Goal: Information Seeking & Learning: Learn about a topic

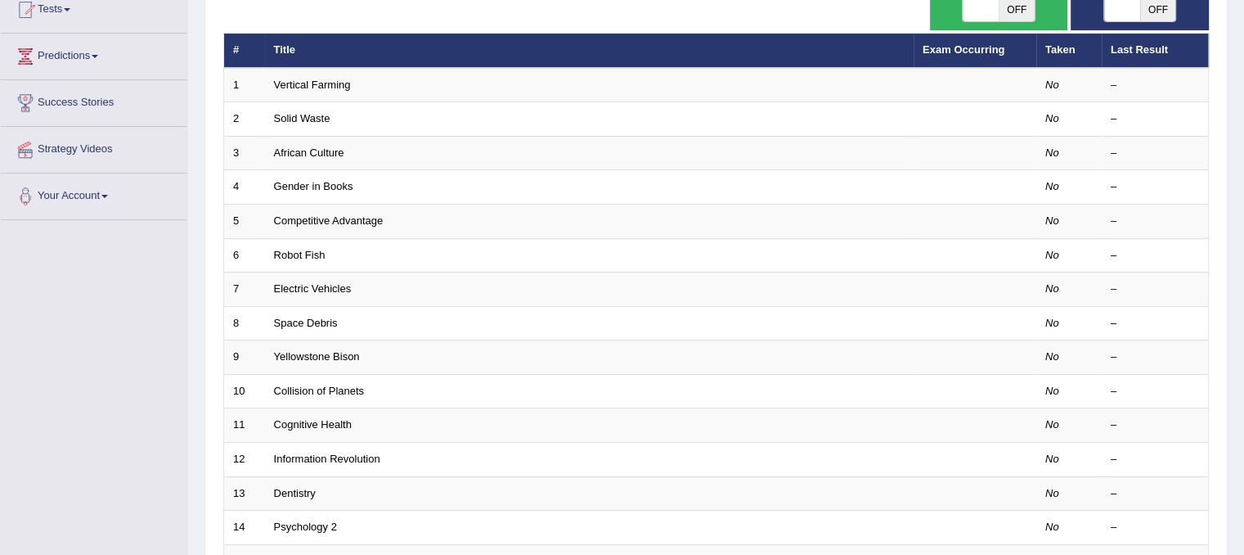
scroll to position [186, 0]
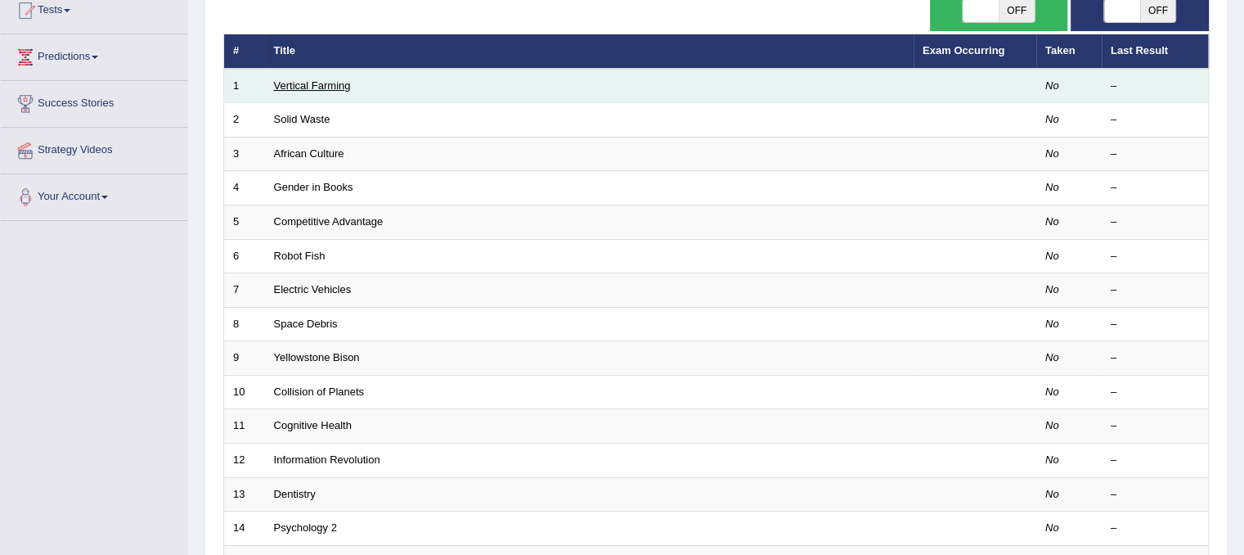
click at [329, 84] on link "Vertical Farming" at bounding box center [312, 85] width 77 height 12
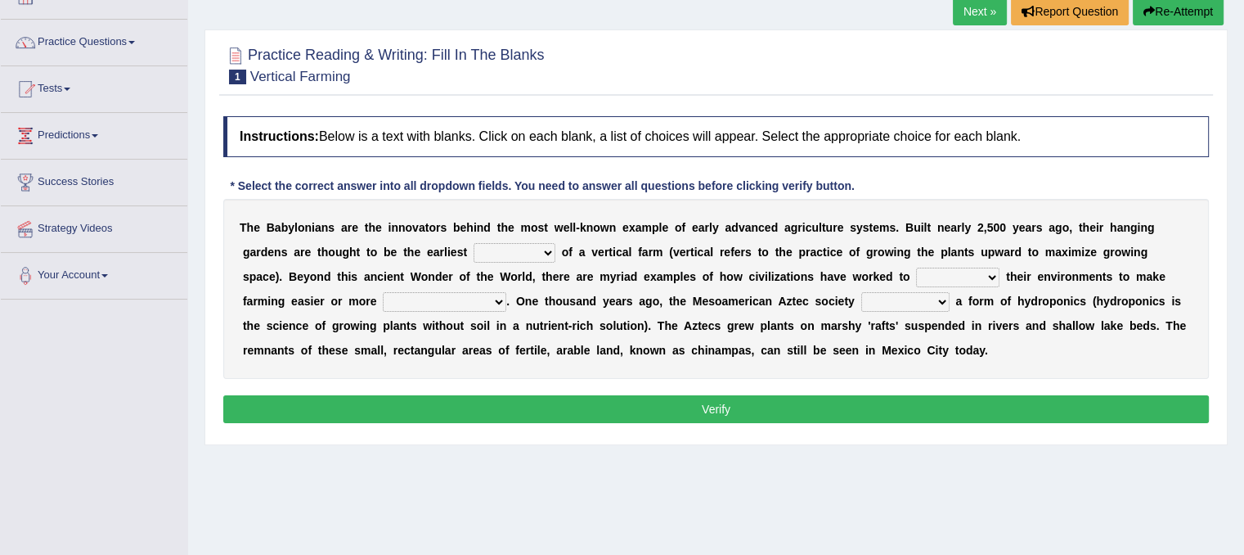
scroll to position [110, 0]
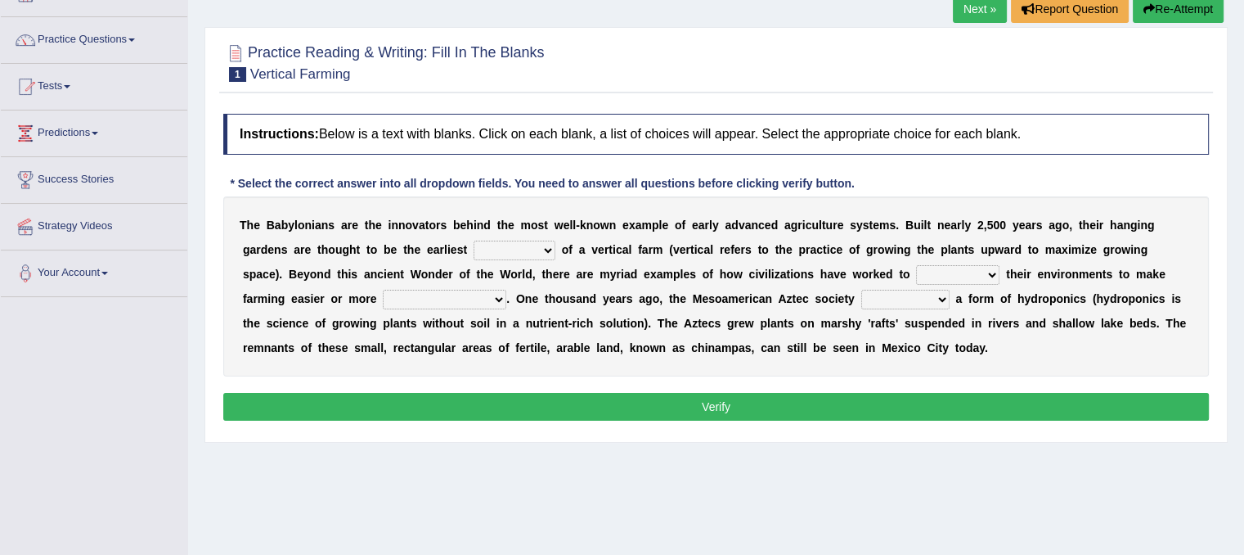
click at [529, 249] on select "prototype failure discredit protocol" at bounding box center [515, 250] width 82 height 20
click at [474, 240] on select "prototype failure discredit protocol" at bounding box center [515, 250] width 82 height 20
click at [543, 242] on select "prototype failure discredit protocol" at bounding box center [515, 250] width 82 height 20
select select "protocol"
click at [474, 240] on select "prototype failure discredit protocol" at bounding box center [515, 250] width 82 height 20
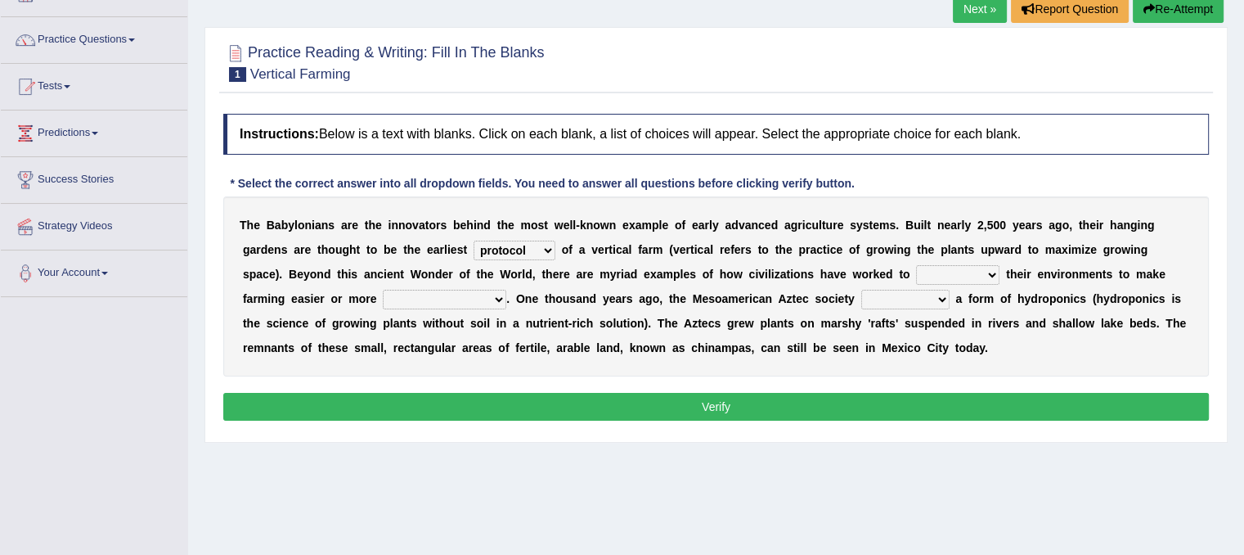
click at [958, 267] on select "manipulate escape respect disarrange" at bounding box center [957, 275] width 83 height 20
select select "respect"
click at [916, 265] on select "manipulate escape respect disarrange" at bounding box center [957, 275] width 83 height 20
click at [494, 296] on select "productive constructive connective counterproductive" at bounding box center [445, 300] width 124 height 20
select select "productive"
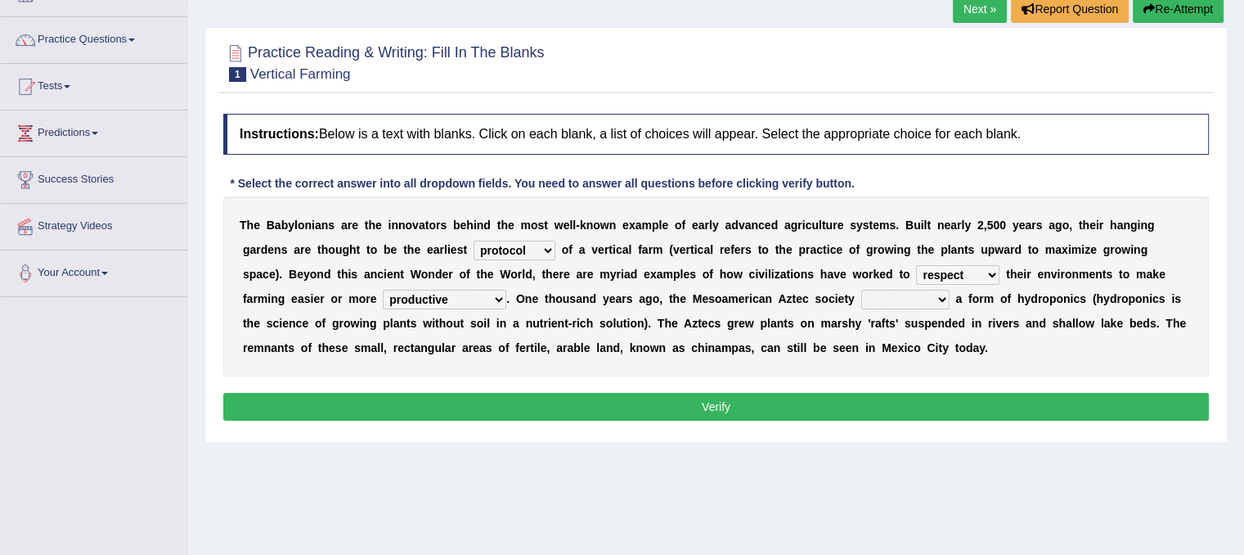
click at [383, 290] on select "productive constructive connective counterproductive" at bounding box center [445, 300] width 124 height 20
click at [482, 299] on select "productive constructive connective counterproductive" at bounding box center [445, 300] width 124 height 20
click at [893, 295] on select "domineered volunteered pioneered engineered" at bounding box center [905, 300] width 88 height 20
select select "pioneered"
click at [861, 290] on select "domineered volunteered pioneered engineered" at bounding box center [905, 300] width 88 height 20
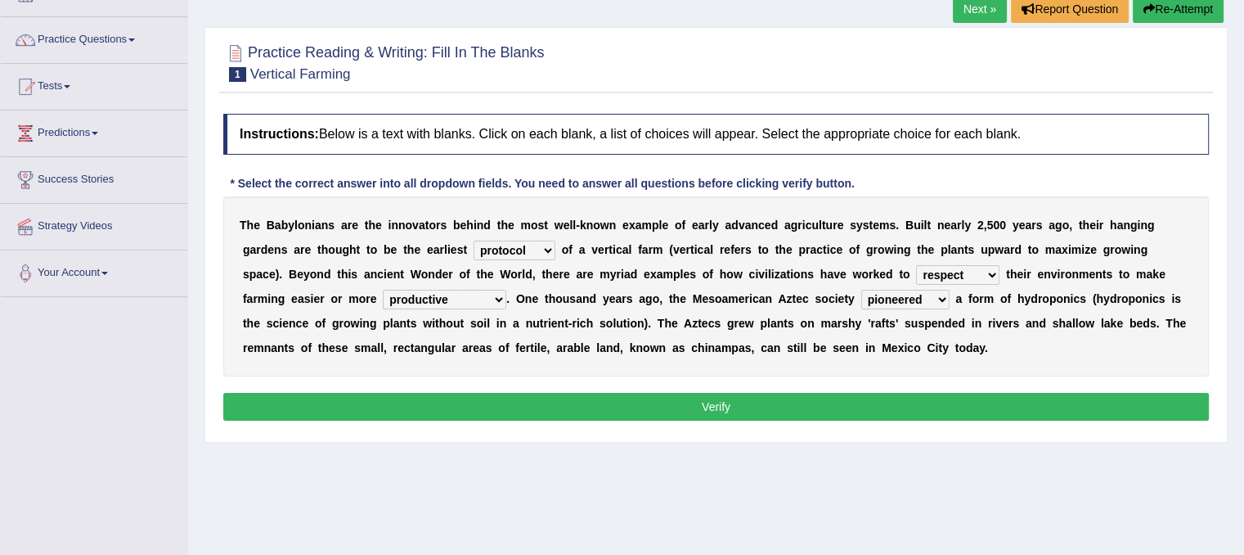
click at [834, 393] on button "Verify" at bounding box center [716, 407] width 986 height 28
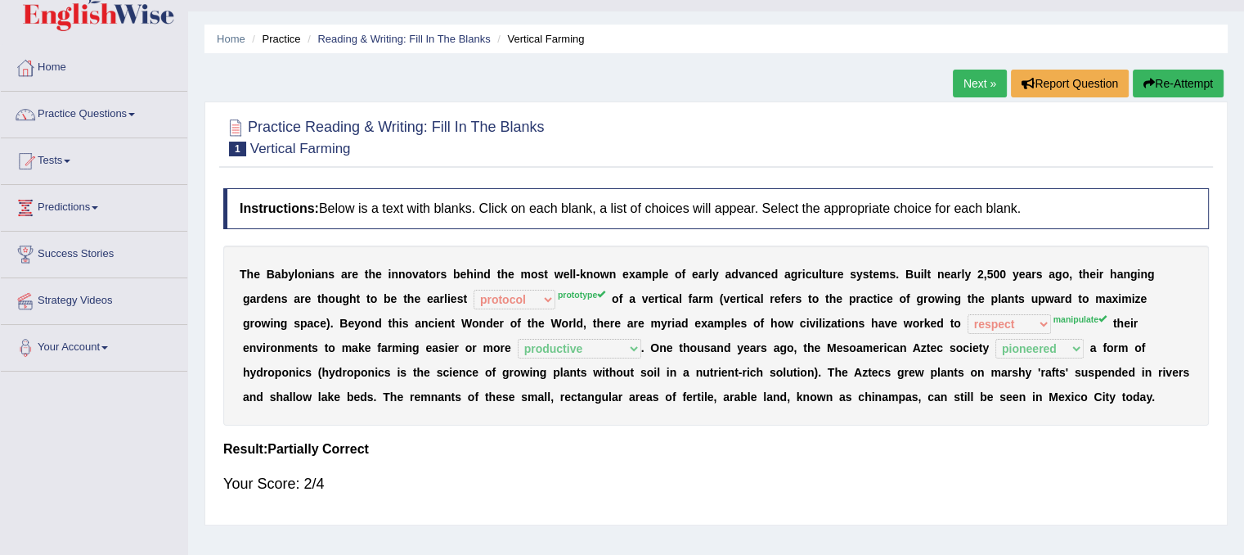
scroll to position [7, 0]
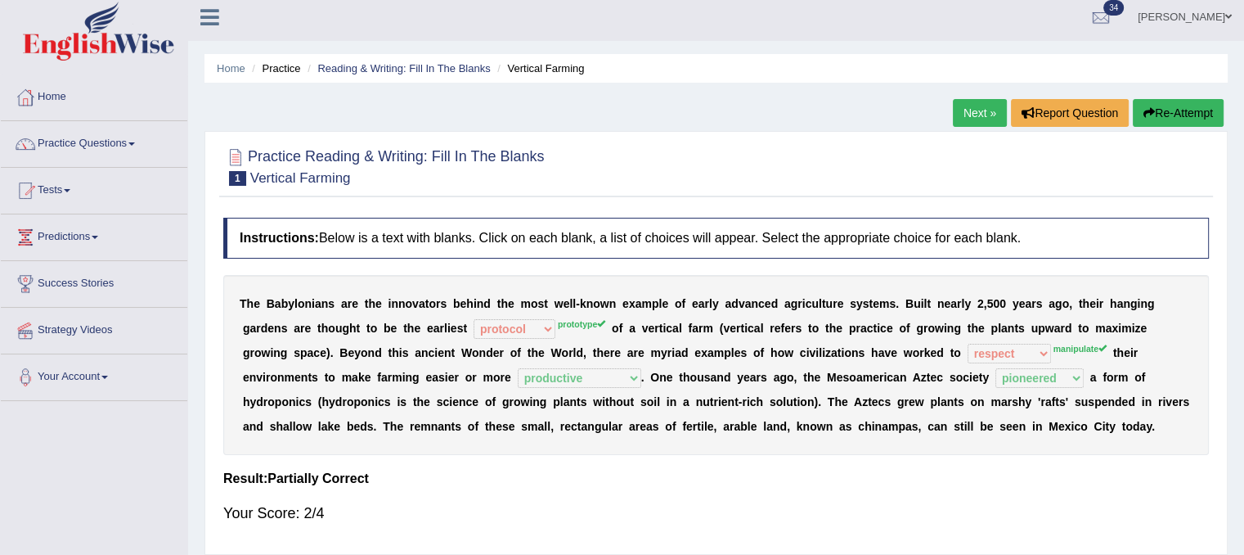
click at [972, 115] on link "Next »" at bounding box center [980, 113] width 54 height 28
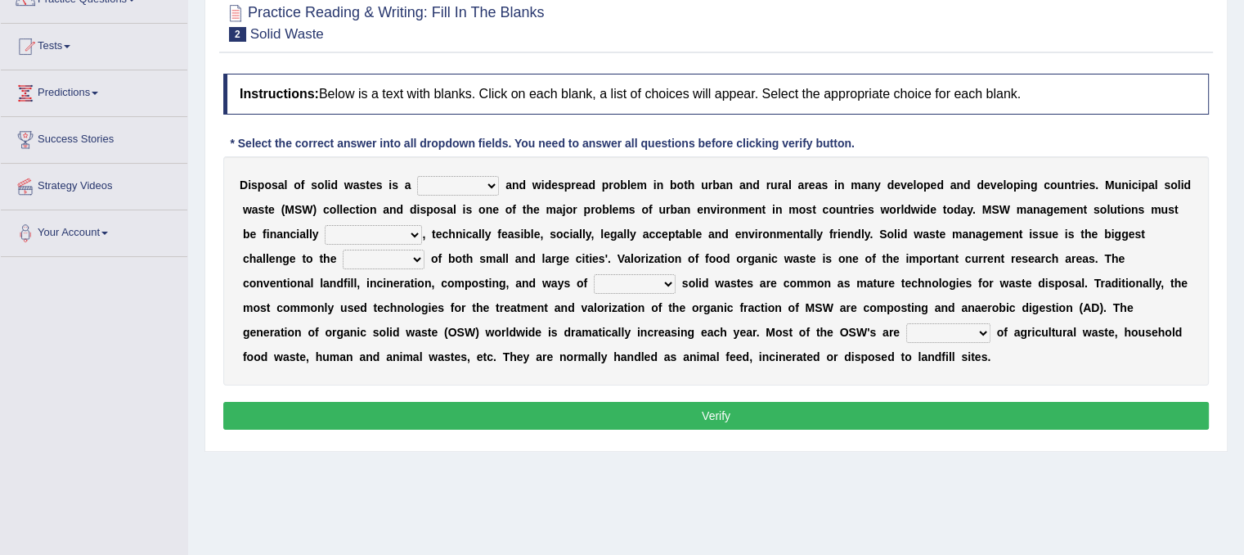
click at [481, 182] on select "slanting stinging stalling shafting" at bounding box center [458, 186] width 82 height 20
select select "stalling"
click at [417, 176] on select "slanting stinging stalling shafting" at bounding box center [458, 186] width 82 height 20
click at [393, 227] on select "unattainable sustainable objectionable treasonable" at bounding box center [373, 235] width 97 height 20
select select "sustainable"
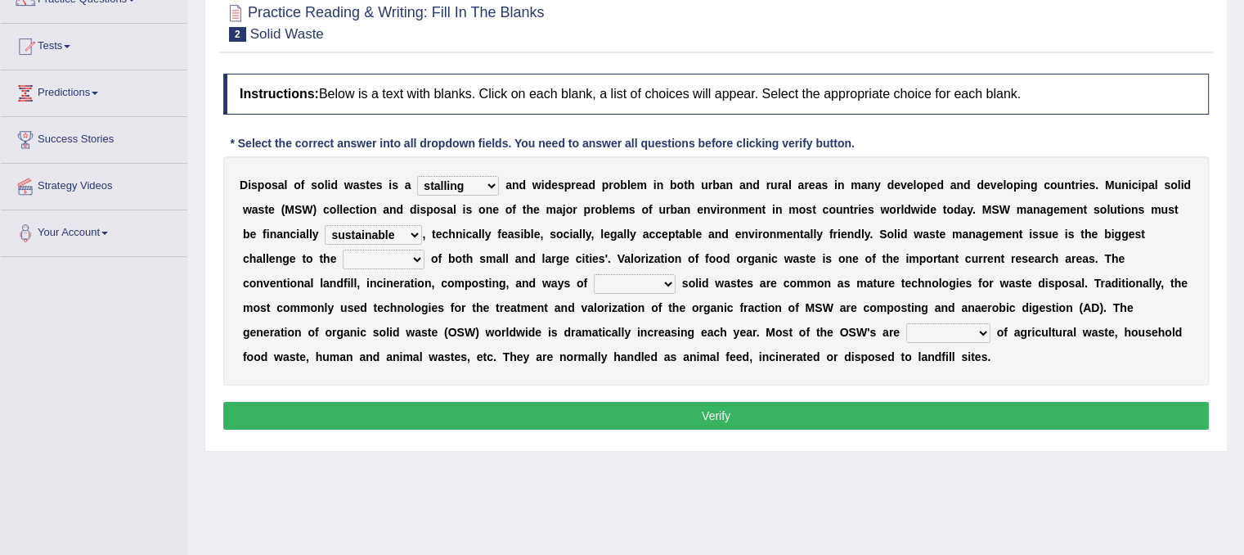
click at [325, 225] on select "unattainable sustainable objectionable treasonable" at bounding box center [373, 235] width 97 height 20
click at [389, 258] on select "plants culture authorities history" at bounding box center [384, 259] width 82 height 20
select select "authorities"
click at [343, 249] on select "plants culture authorities history" at bounding box center [384, 259] width 82 height 20
click at [420, 259] on select "plants culture authorities history" at bounding box center [384, 259] width 82 height 20
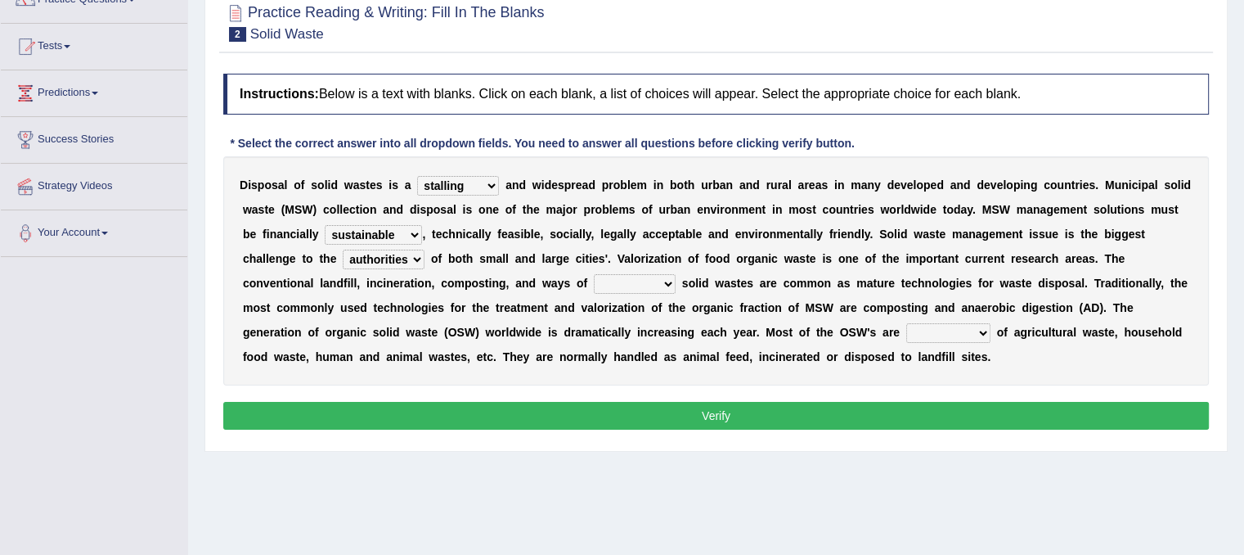
click at [343, 249] on select "plants culture authorities history" at bounding box center [384, 259] width 82 height 20
click at [640, 279] on select "reserving preserving deserving handling" at bounding box center [635, 284] width 82 height 20
select select "handling"
click at [594, 274] on select "reserving preserving deserving handling" at bounding box center [635, 284] width 82 height 20
click at [932, 328] on select "composed disposed composing disposing" at bounding box center [948, 333] width 84 height 20
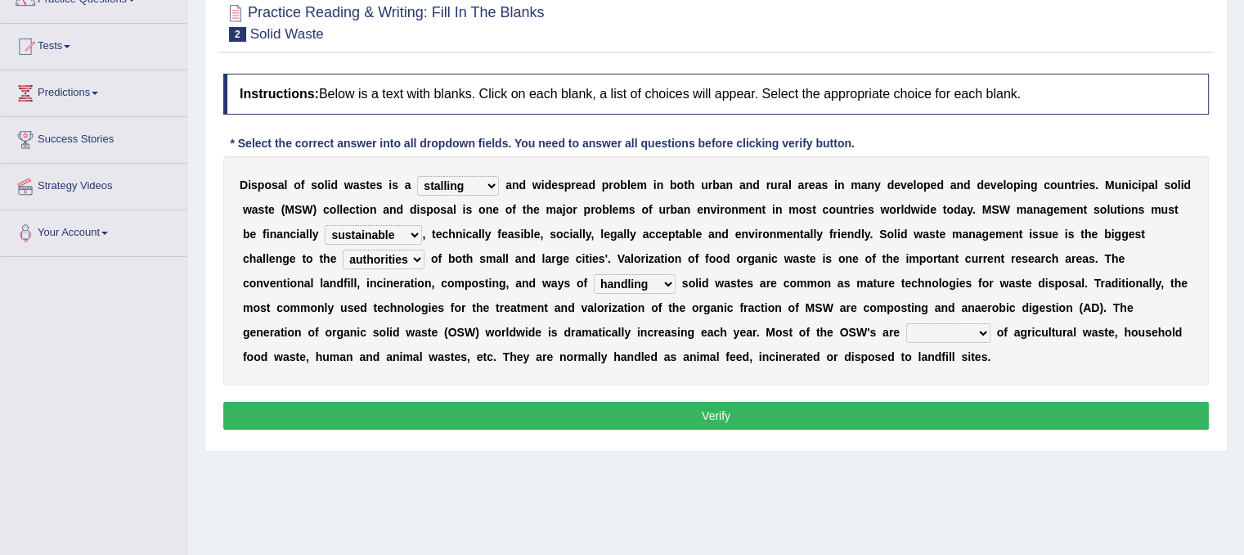
select select "disposing"
click at [906, 323] on select "composed disposed composing disposing" at bounding box center [948, 333] width 84 height 20
click at [802, 420] on button "Verify" at bounding box center [716, 416] width 986 height 28
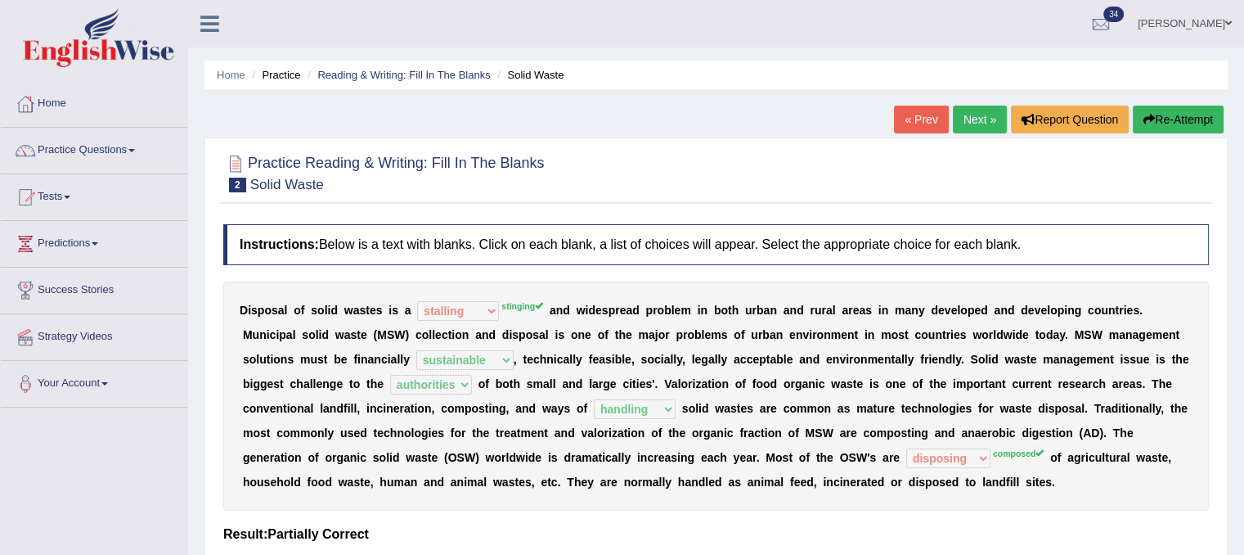
click at [967, 121] on link "Next »" at bounding box center [980, 120] width 54 height 28
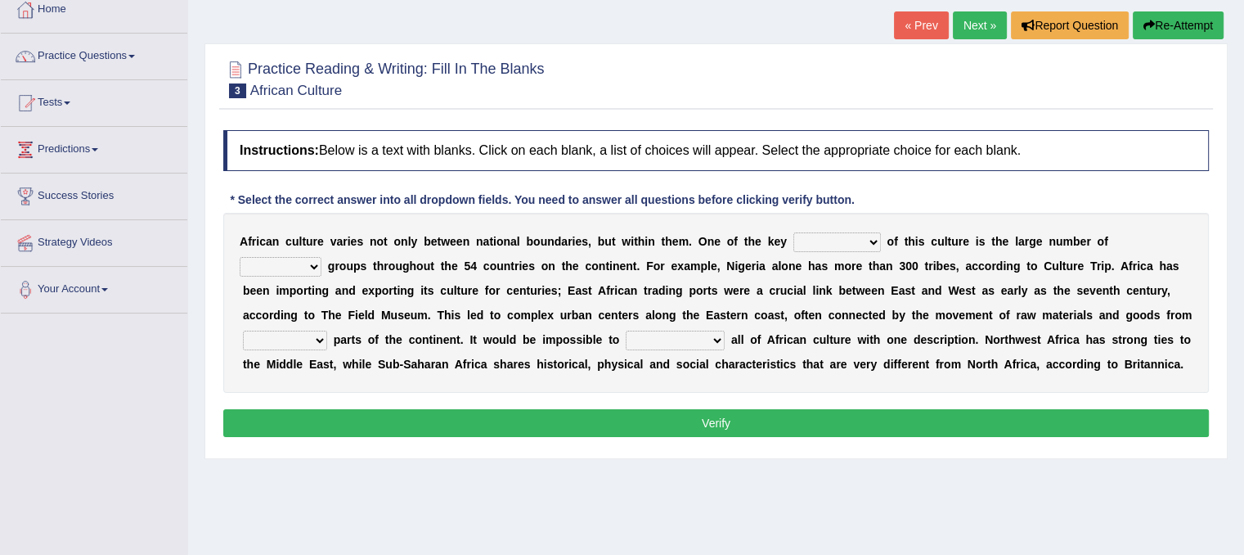
scroll to position [97, 0]
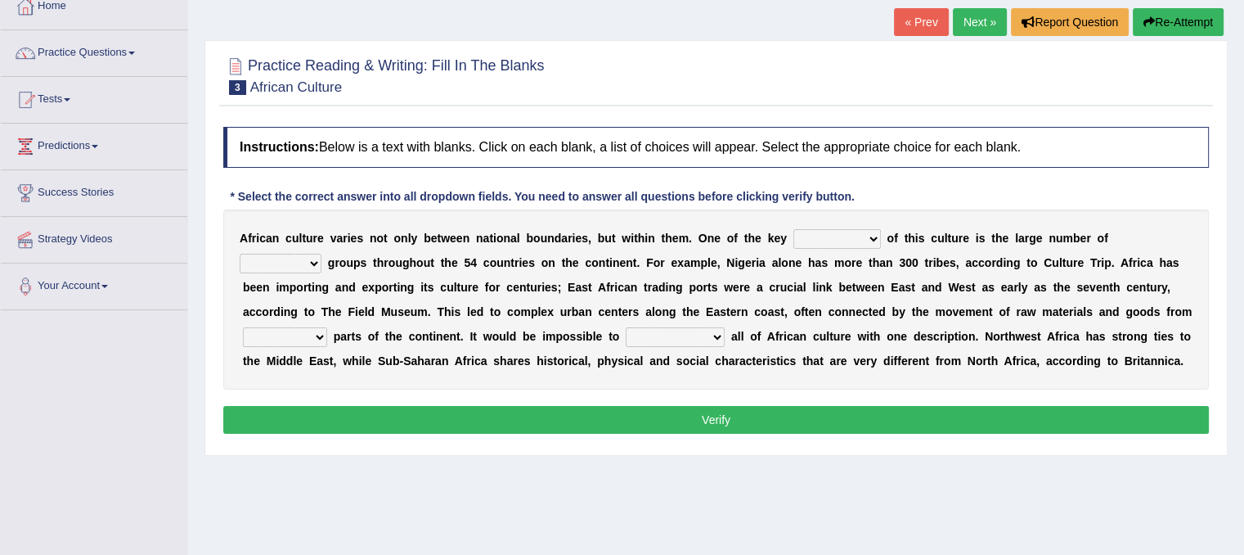
click at [862, 233] on select "conjectures features issues doubts" at bounding box center [837, 239] width 88 height 20
select select "features"
click at [793, 229] on select "conjectures features issues doubts" at bounding box center [837, 239] width 88 height 20
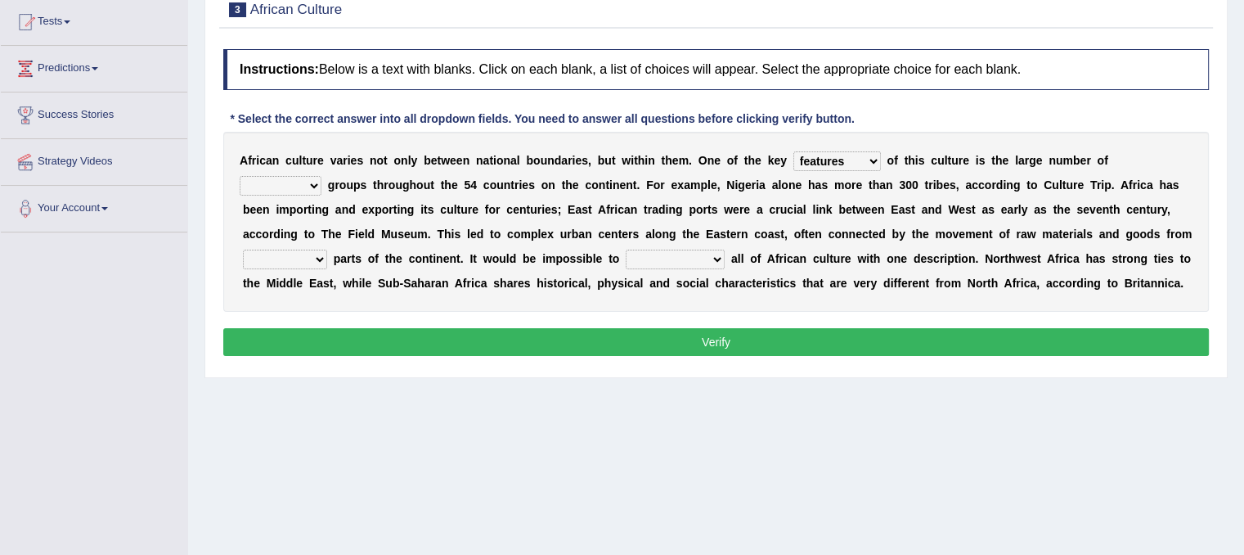
scroll to position [177, 0]
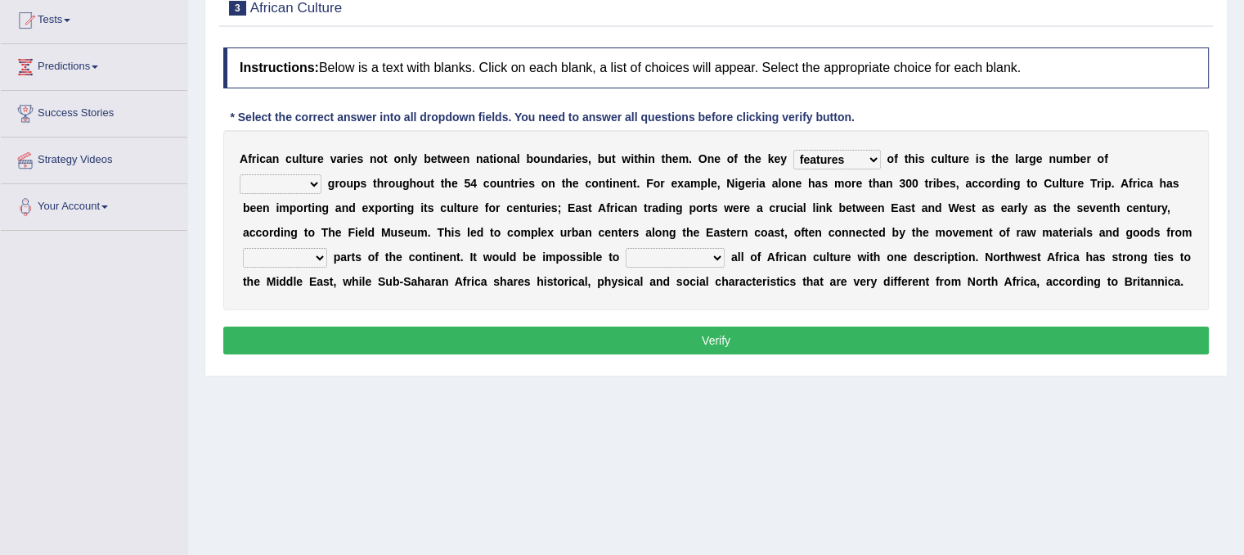
click at [308, 190] on select "ethic ethnic eugenic epic" at bounding box center [281, 184] width 82 height 20
select select "epic"
click at [240, 174] on select "ethic ethnic eugenic epic" at bounding box center [281, 184] width 82 height 20
click at [320, 257] on select "forelocked interlocked unlocked landlocked" at bounding box center [285, 258] width 84 height 20
select select "landlocked"
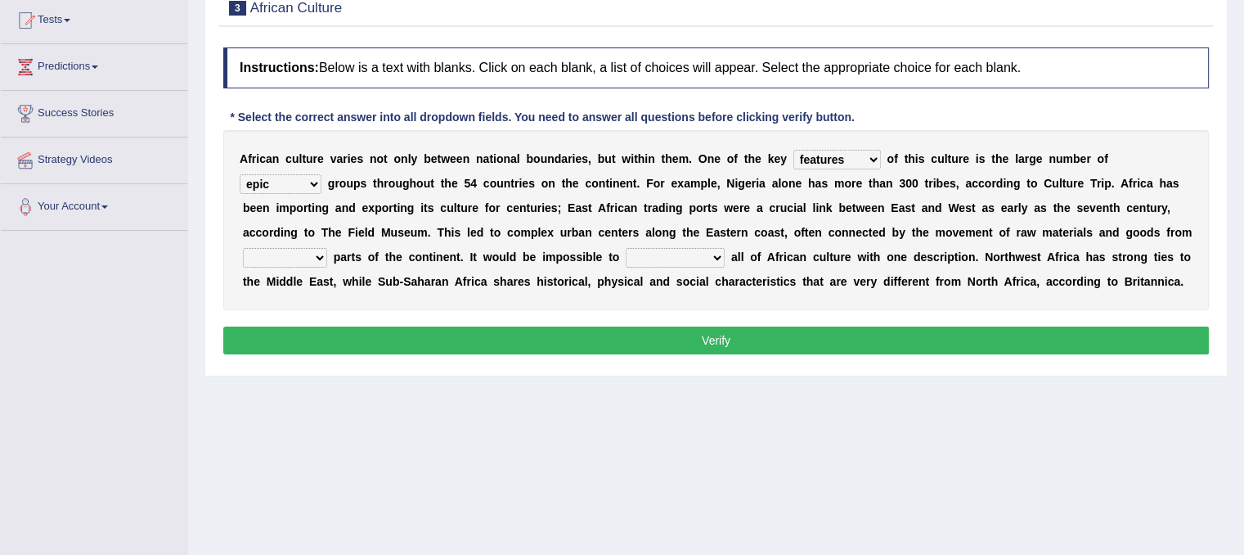
click at [243, 248] on select "forelocked interlocked unlocked landlocked" at bounding box center [285, 258] width 84 height 20
click at [676, 257] on select "characterize conceptualize symbolize synthesize" at bounding box center [675, 258] width 99 height 20
select select "characterize"
click at [626, 248] on select "characterize conceptualize symbolize synthesize" at bounding box center [675, 258] width 99 height 20
click at [679, 331] on button "Verify" at bounding box center [716, 340] width 986 height 28
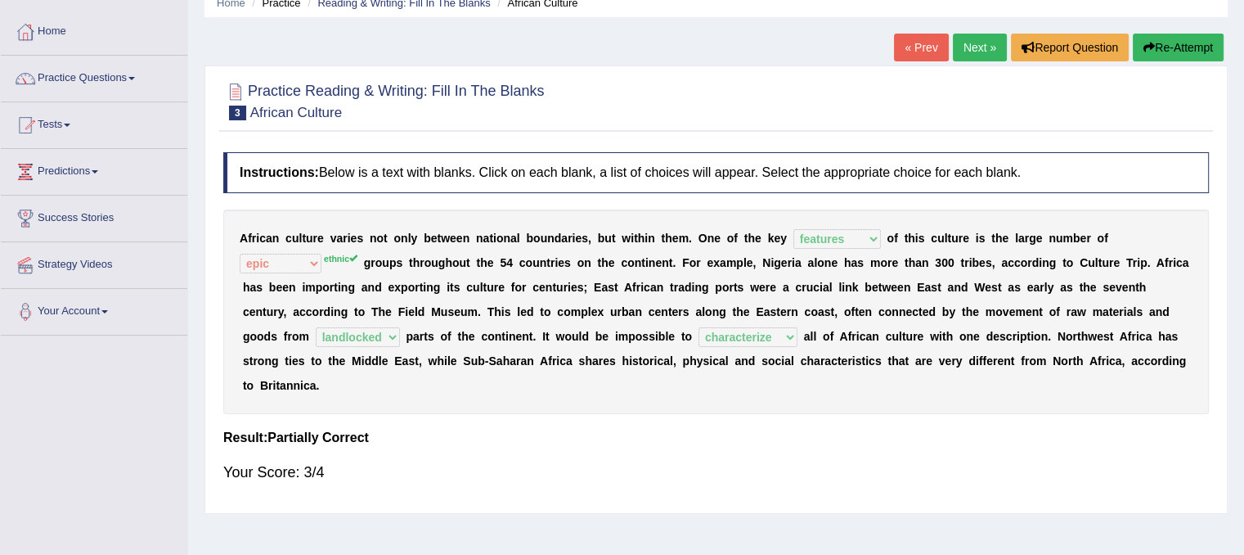
scroll to position [69, 0]
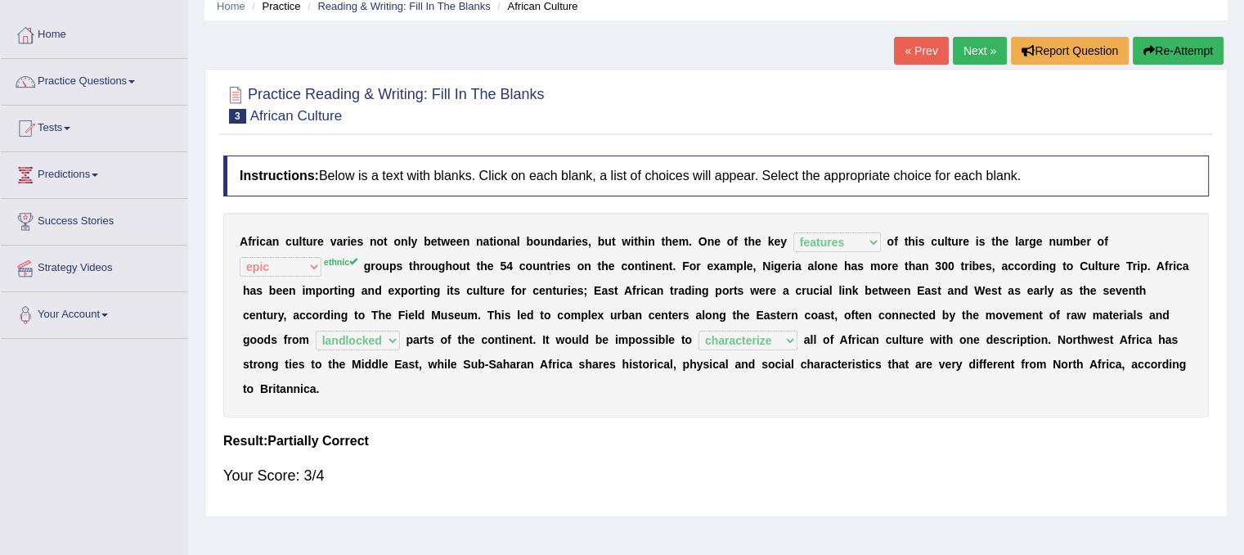
click at [961, 52] on link "Next »" at bounding box center [980, 51] width 54 height 28
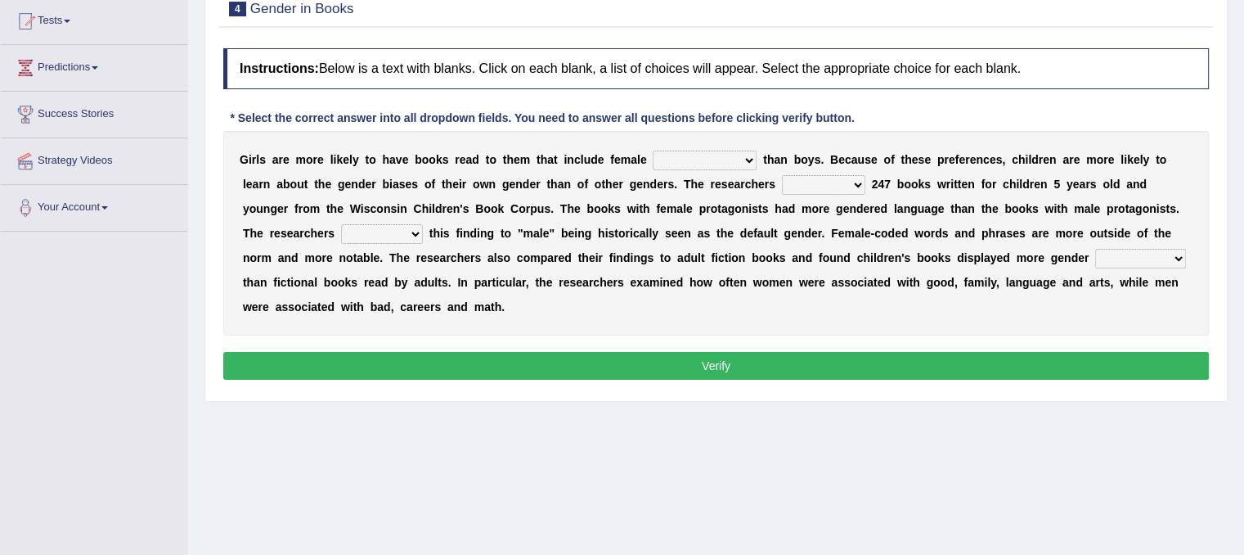
click at [704, 163] on select "protagonists cosmogonists agonists expressionists" at bounding box center [705, 160] width 104 height 20
select select "protagonists"
click at [653, 150] on select "protagonists cosmogonists agonists expressionists" at bounding box center [705, 160] width 104 height 20
click at [845, 179] on select "hydrolyzed paralyzed catalyzed analyzed" at bounding box center [823, 185] width 83 height 20
select select "analyzed"
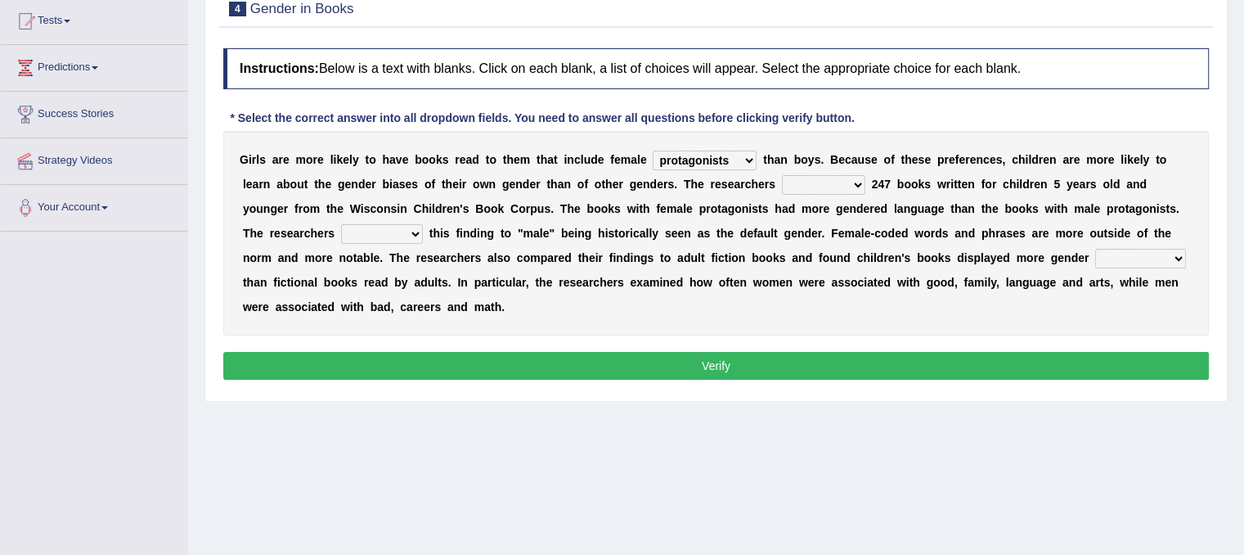
click at [782, 175] on select "hydrolyzed paralyzed catalyzed analyzed" at bounding box center [823, 185] width 83 height 20
click at [388, 230] on select "contribute tribute distribute attribute" at bounding box center [382, 234] width 82 height 20
select select "contribute"
click at [341, 224] on select "contribute tribute distribute attribute" at bounding box center [382, 234] width 82 height 20
click at [1132, 259] on select "stereotypes teletypes prototypes electrotypes" at bounding box center [1140, 259] width 91 height 20
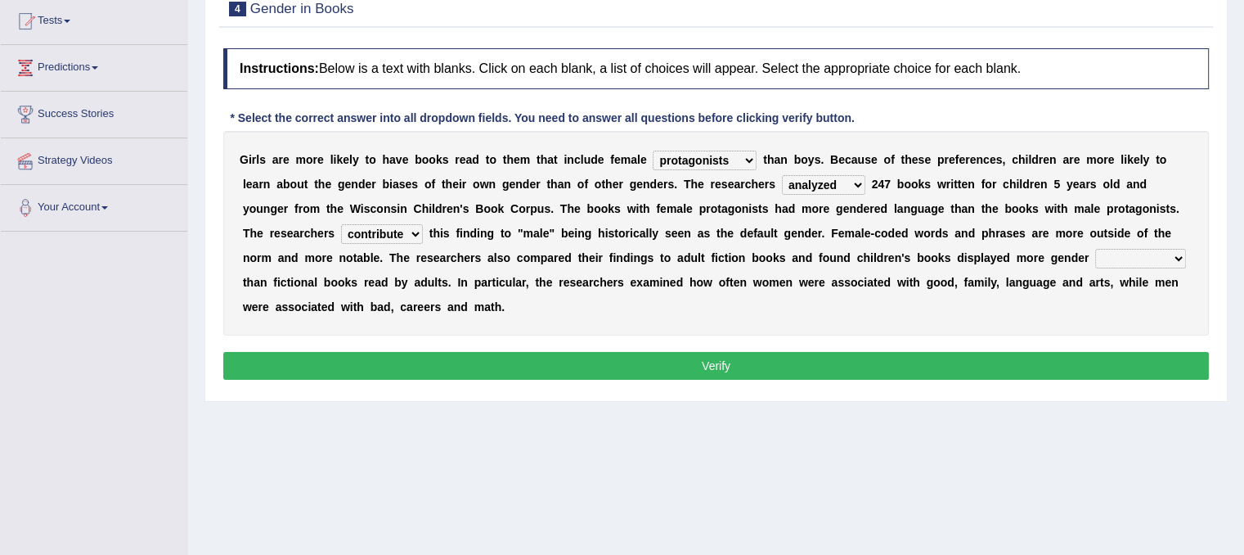
select select "stereotypes"
click at [1095, 249] on select "stereotypes teletypes prototypes electrotypes" at bounding box center [1140, 259] width 91 height 20
click at [948, 367] on button "Verify" at bounding box center [716, 366] width 986 height 28
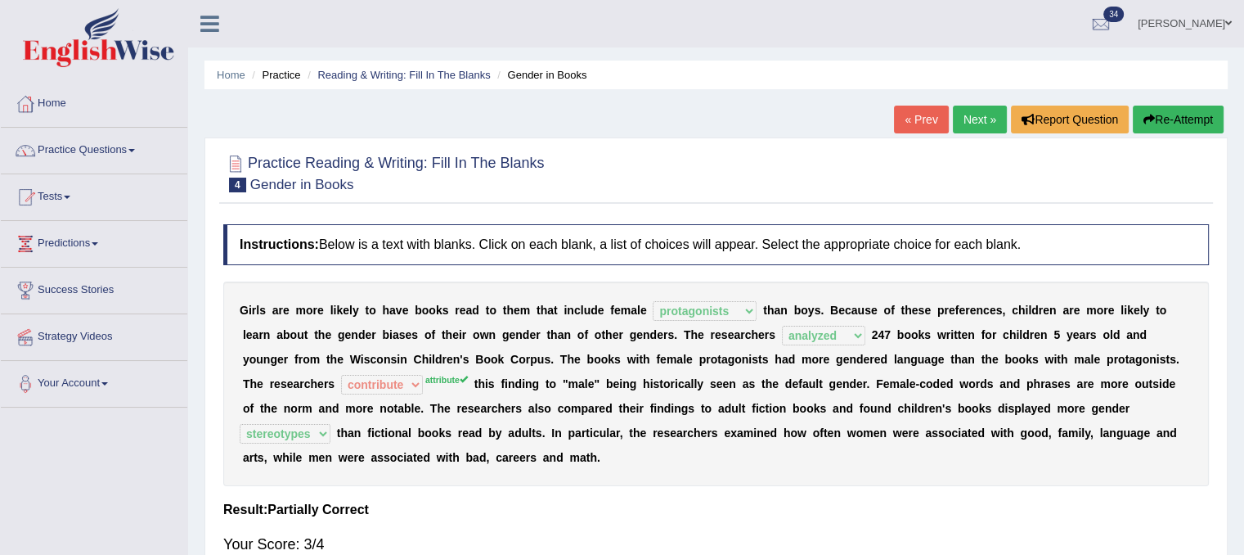
click at [968, 119] on link "Next »" at bounding box center [980, 120] width 54 height 28
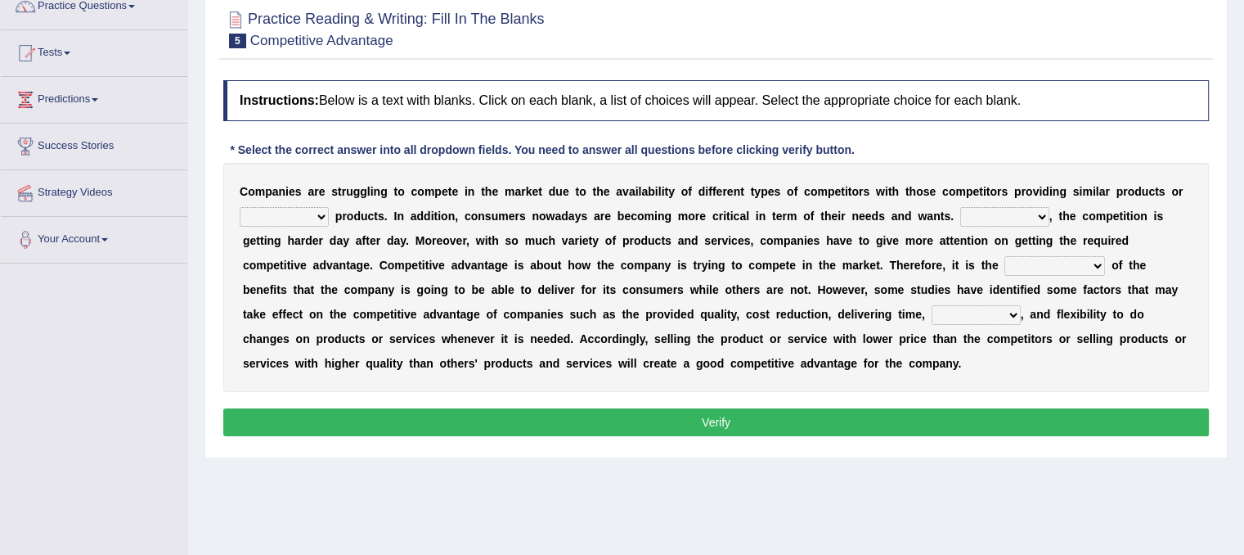
scroll to position [146, 0]
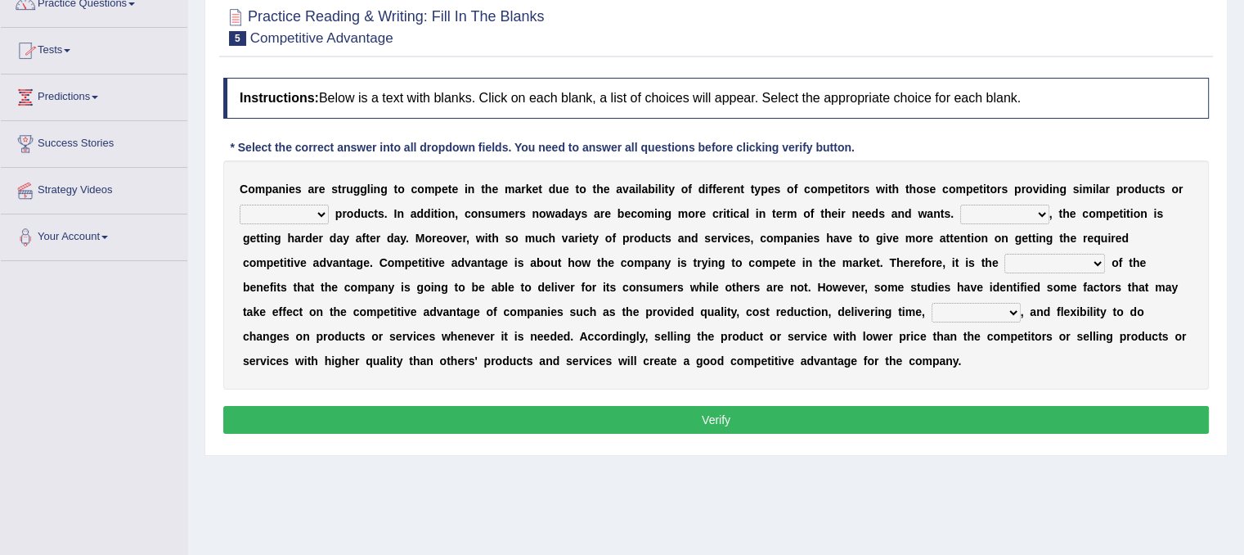
click at [318, 218] on select "constitution restitution substitution institution" at bounding box center [284, 214] width 89 height 20
select select "substitution"
click at [240, 204] on select "constitution restitution substitution institution" at bounding box center [284, 214] width 89 height 20
click at [998, 207] on select "However Instead Additionally Therefore" at bounding box center [1004, 214] width 89 height 20
select select "However"
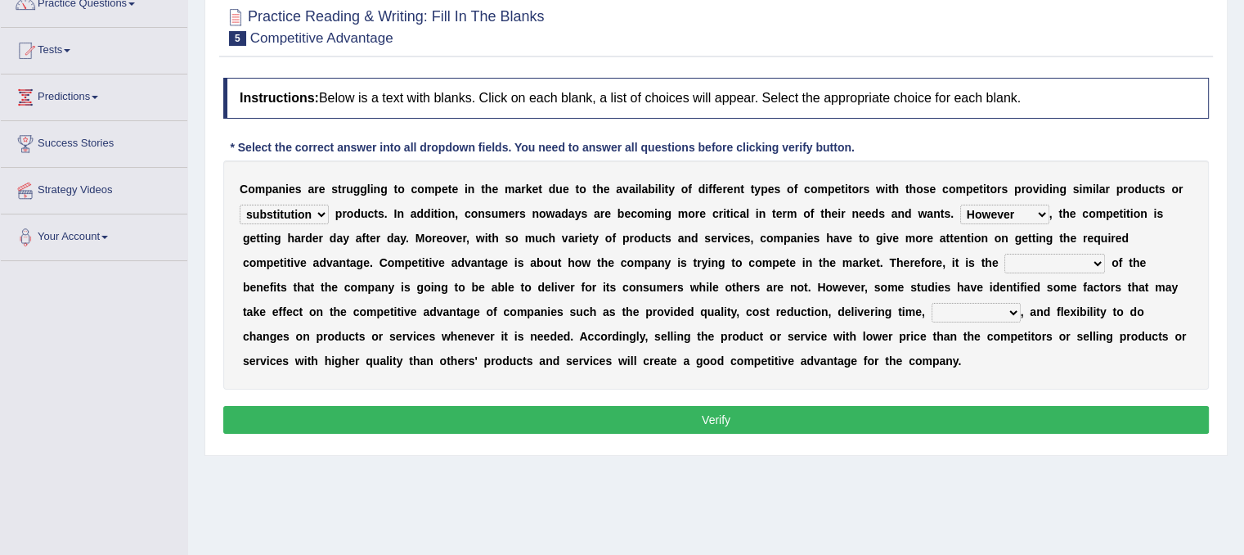
click at [960, 204] on select "However Instead Additionally Therefore" at bounding box center [1004, 214] width 89 height 20
click at [1043, 263] on select "dissemination ordination determination incarnation" at bounding box center [1054, 264] width 101 height 20
select select "ordination"
click at [1004, 254] on select "dissemination ordination determination incarnation" at bounding box center [1054, 264] width 101 height 20
click at [998, 310] on select "captivation aggregation deprivation innovation" at bounding box center [976, 313] width 89 height 20
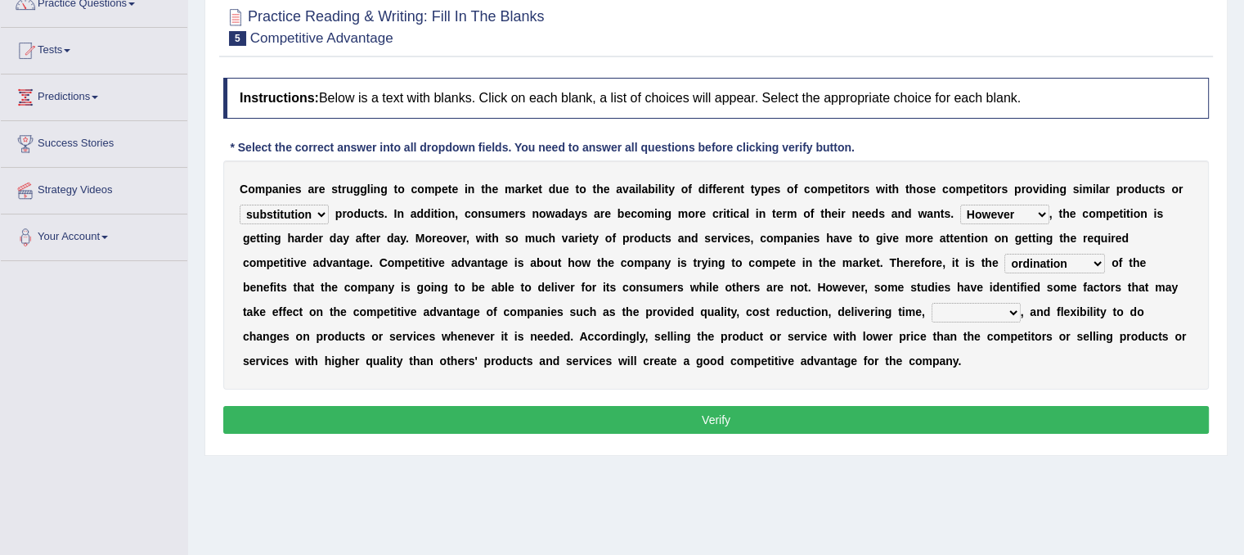
select select "innovation"
click at [932, 303] on select "captivation aggregation deprivation innovation" at bounding box center [976, 313] width 89 height 20
click at [919, 417] on button "Verify" at bounding box center [716, 420] width 986 height 28
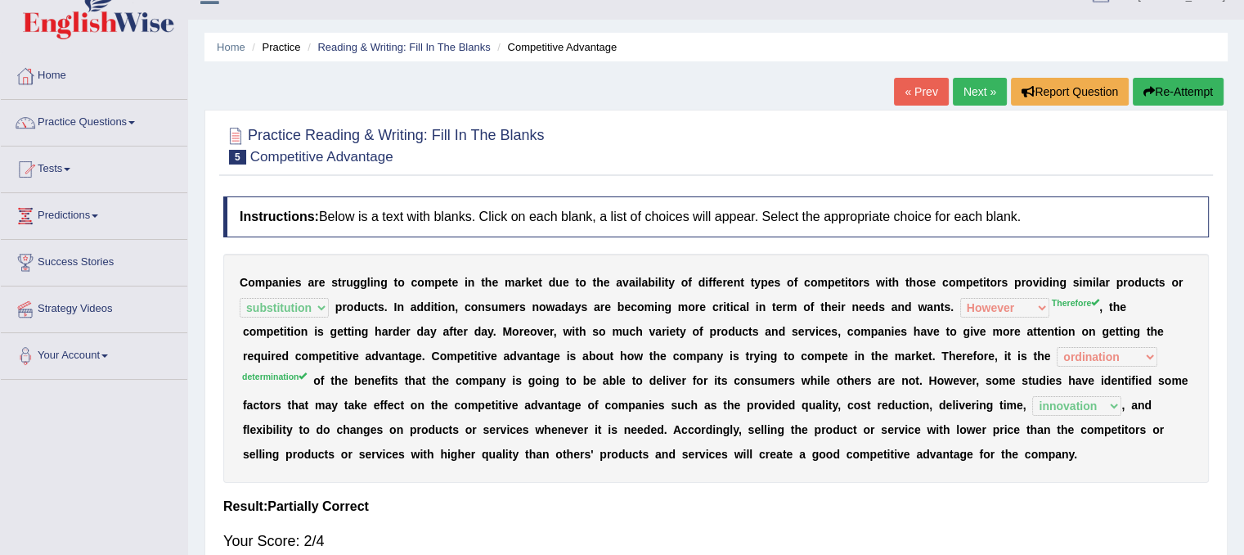
scroll to position [26, 0]
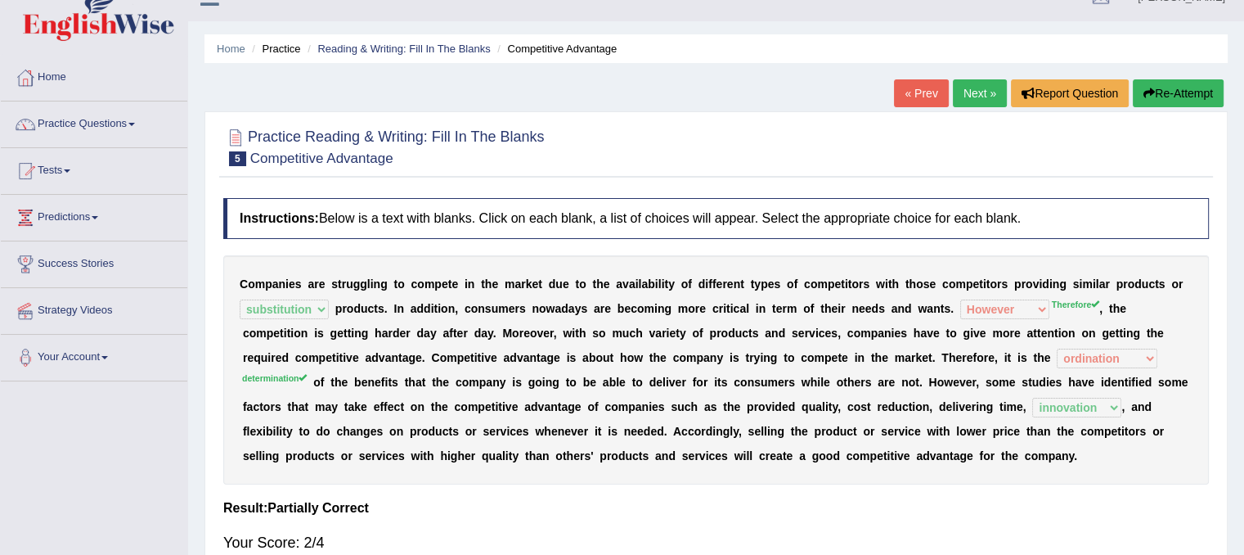
click at [1160, 92] on button "Re-Attempt" at bounding box center [1178, 93] width 91 height 28
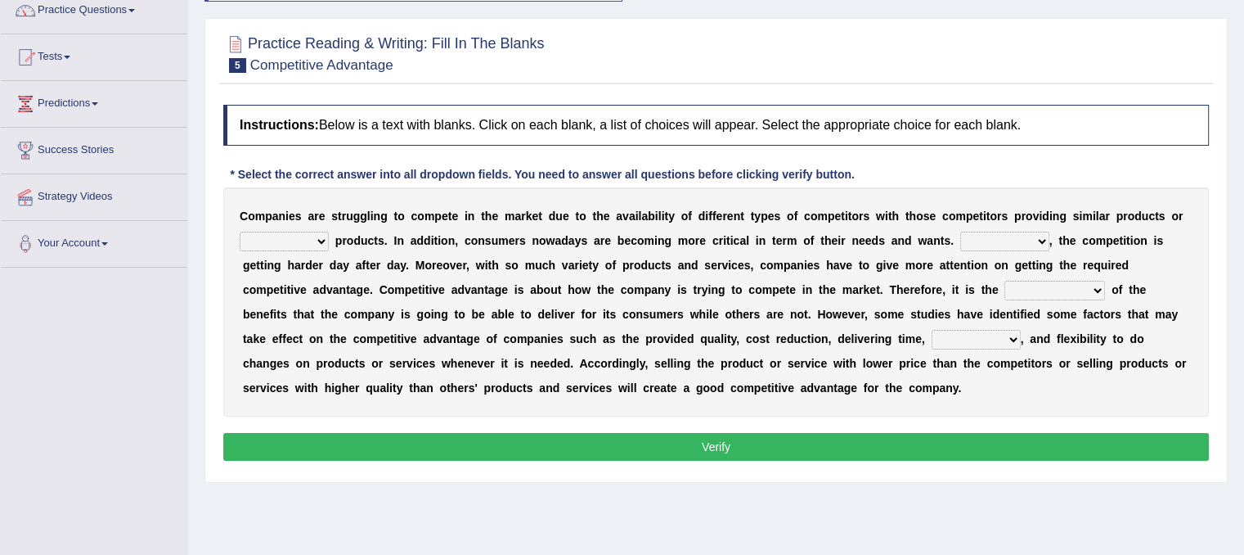
scroll to position [141, 0]
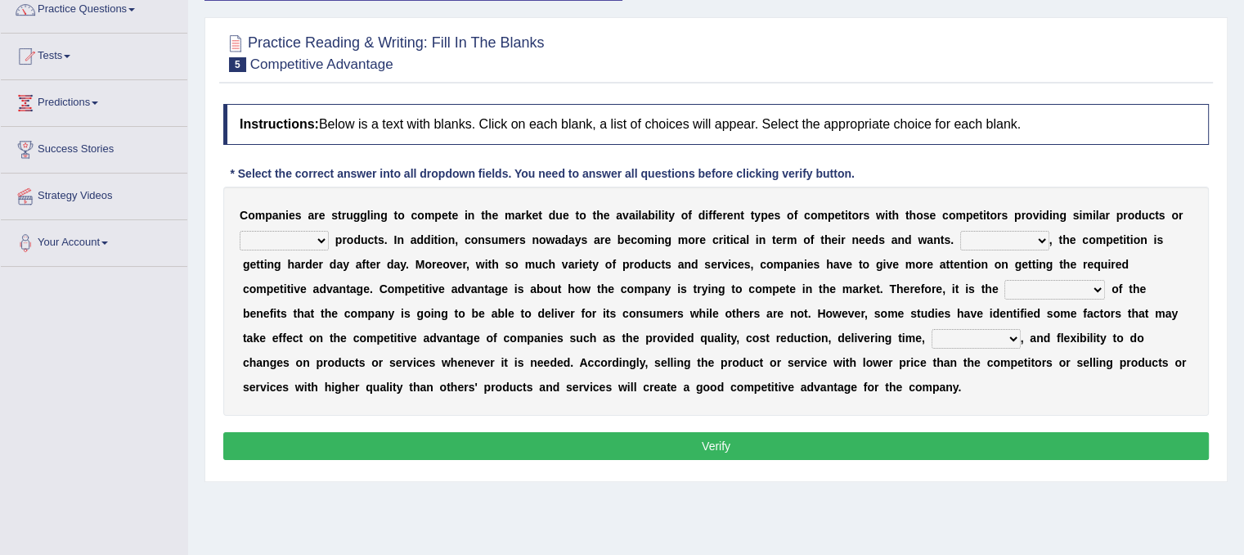
click at [312, 243] on select "constitution restitution substitution institution" at bounding box center [284, 241] width 89 height 20
select select "constitution"
click at [240, 231] on select "constitution restitution substitution institution" at bounding box center [284, 241] width 89 height 20
click at [993, 240] on select "However Instead Additionally Therefore" at bounding box center [1004, 241] width 89 height 20
select select "Therefore"
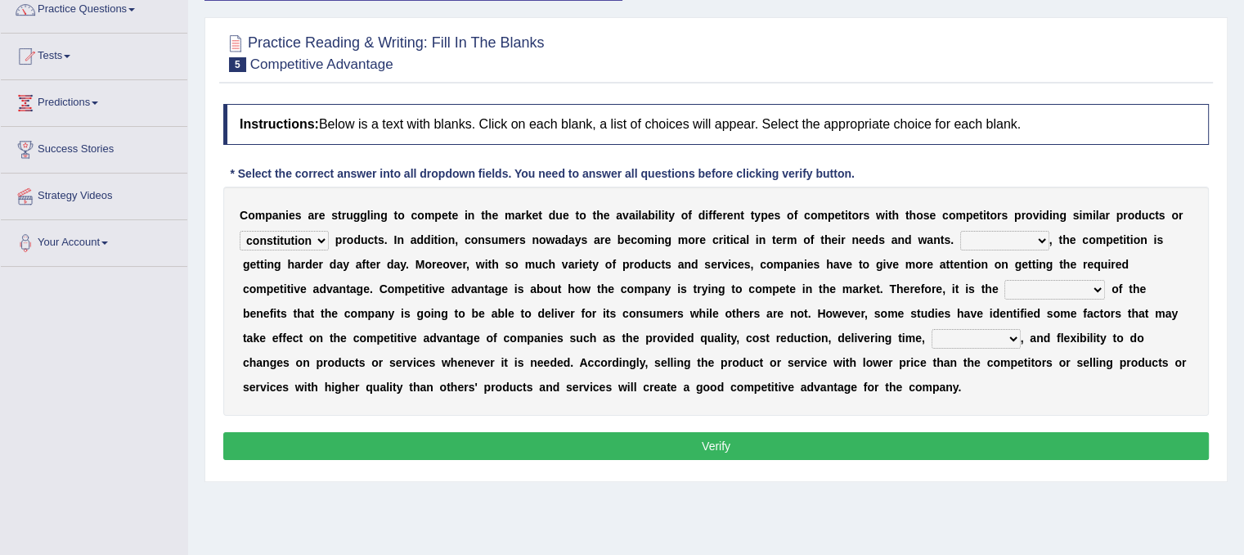
click at [960, 231] on select "However Instead Additionally Therefore" at bounding box center [1004, 241] width 89 height 20
click at [1071, 281] on select "dissemination ordination determination incarnation" at bounding box center [1054, 290] width 101 height 20
select select "determination"
click at [1004, 280] on select "dissemination ordination determination incarnation" at bounding box center [1054, 290] width 101 height 20
click at [992, 332] on select "captivation aggregation deprivation innovation" at bounding box center [976, 339] width 89 height 20
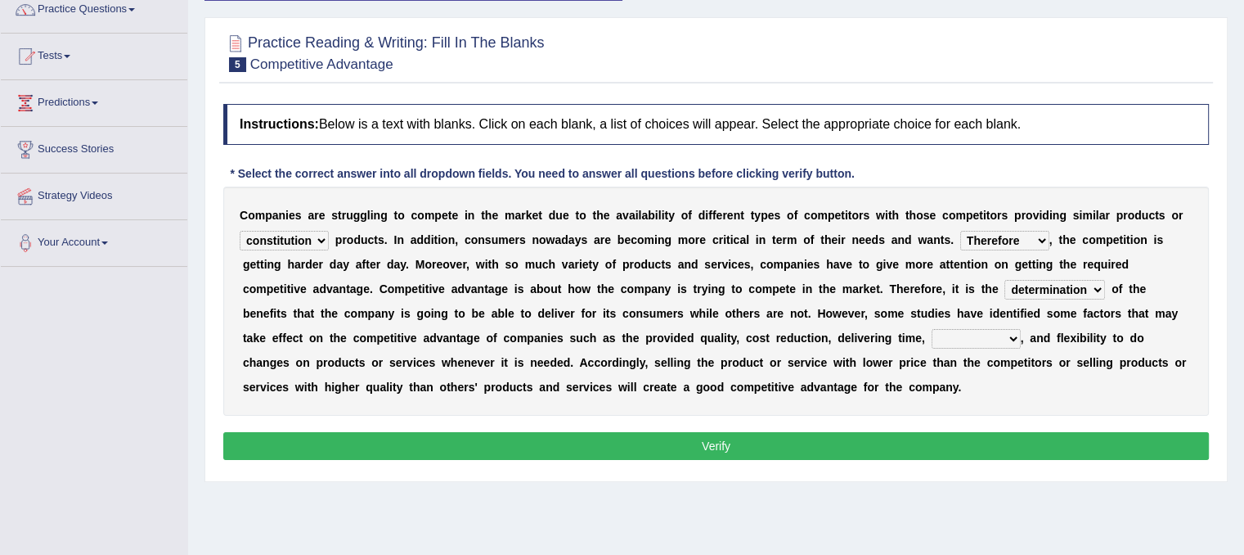
select select "innovation"
click at [932, 329] on select "captivation aggregation deprivation innovation" at bounding box center [976, 339] width 89 height 20
click at [969, 455] on button "Verify" at bounding box center [716, 446] width 986 height 28
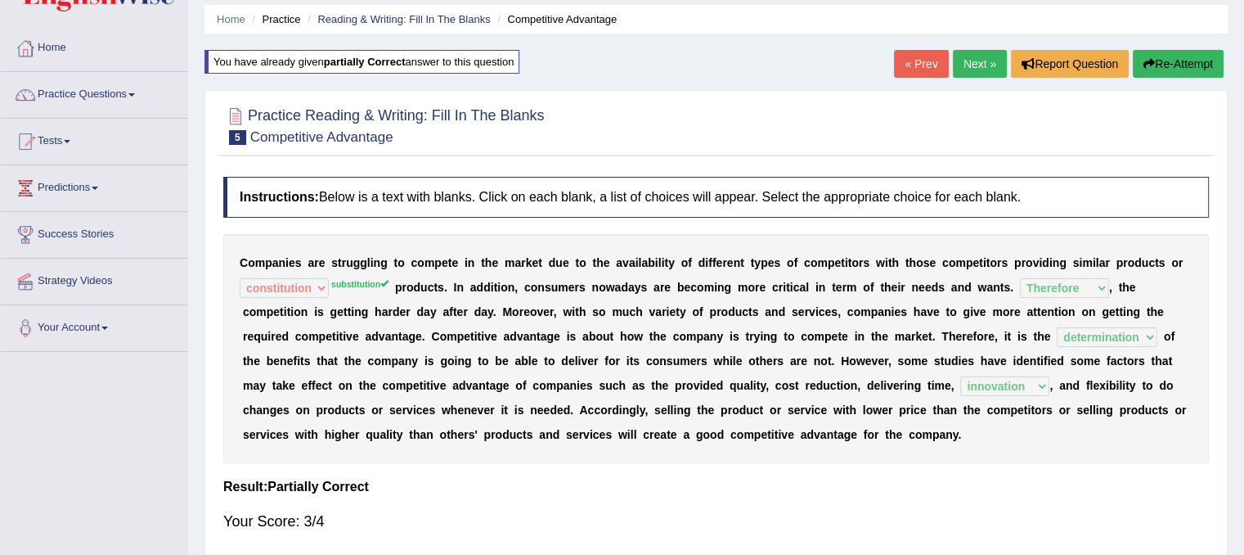
scroll to position [52, 0]
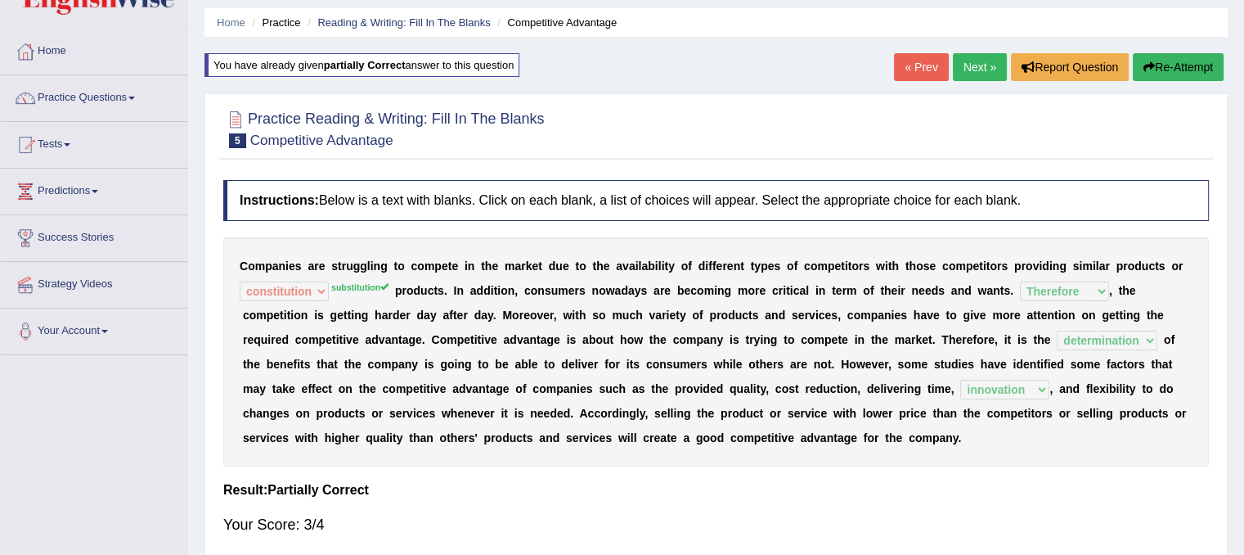
click at [963, 68] on link "Next »" at bounding box center [980, 67] width 54 height 28
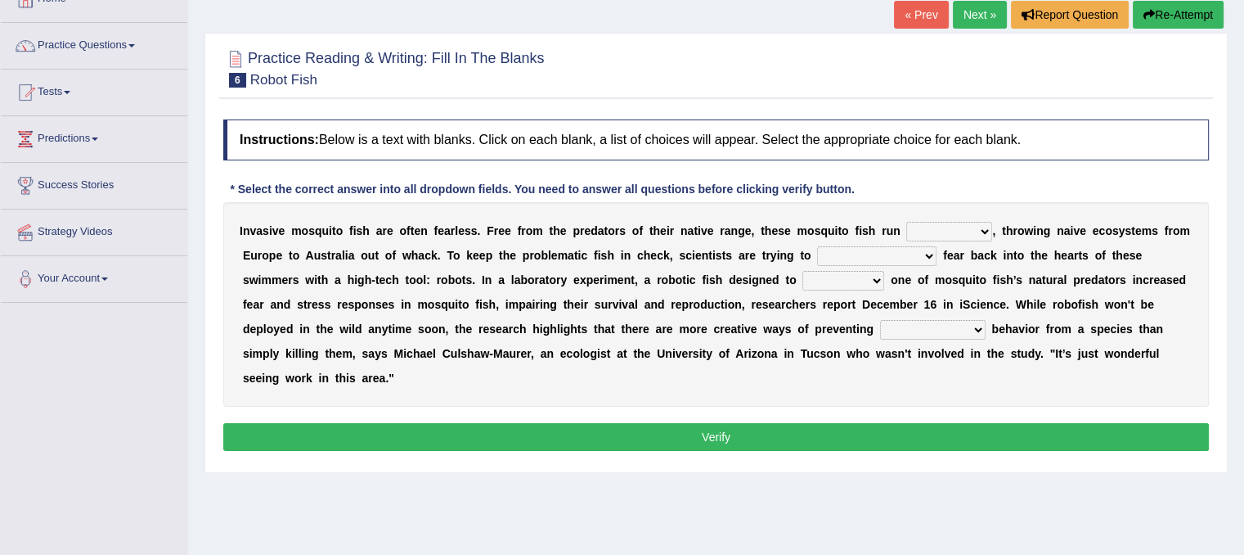
scroll to position [105, 0]
click at [939, 231] on select "occupant flippant rampant concordant" at bounding box center [949, 232] width 86 height 20
click at [906, 222] on select "occupant flippant rampant concordant" at bounding box center [949, 232] width 86 height 20
click at [950, 227] on select "occupant flippant rampant concordant" at bounding box center [949, 232] width 86 height 20
select select "occupant"
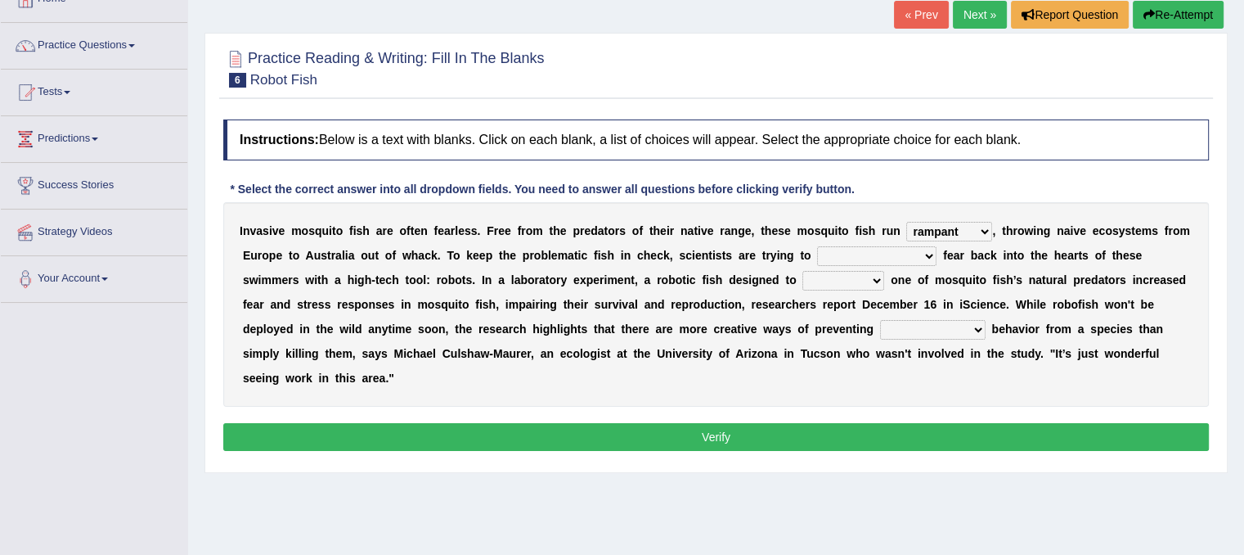
click at [906, 222] on select "occupant flippant rampant concordant" at bounding box center [949, 232] width 86 height 20
click at [869, 253] on select "accept spike strike [PERSON_NAME]" at bounding box center [876, 256] width 119 height 20
select select "accept"
click at [817, 246] on select "accept spike strike [PERSON_NAME]" at bounding box center [876, 256] width 119 height 20
click at [806, 271] on select "bequest mimic battle conquest" at bounding box center [843, 281] width 82 height 20
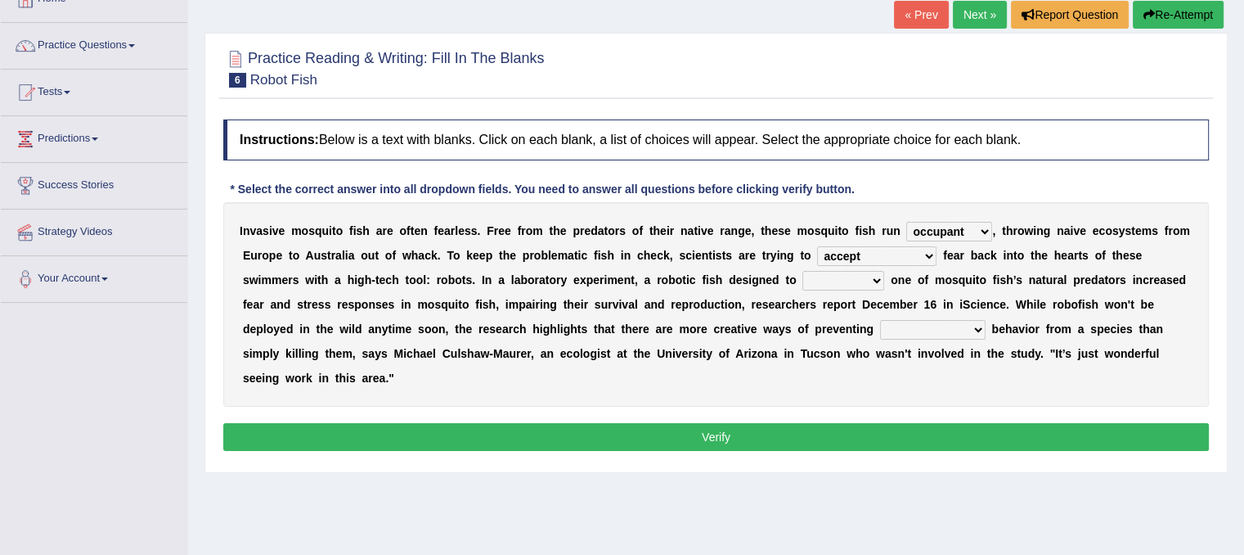
click at [955, 227] on select "occupant flippant rampant concordant" at bounding box center [949, 232] width 86 height 20
select select "flippant"
click at [906, 222] on select "occupant flippant rampant concordant" at bounding box center [949, 232] width 86 height 20
click at [875, 253] on select "accept spike strike [PERSON_NAME]" at bounding box center [876, 256] width 119 height 20
select select "[PERSON_NAME]"
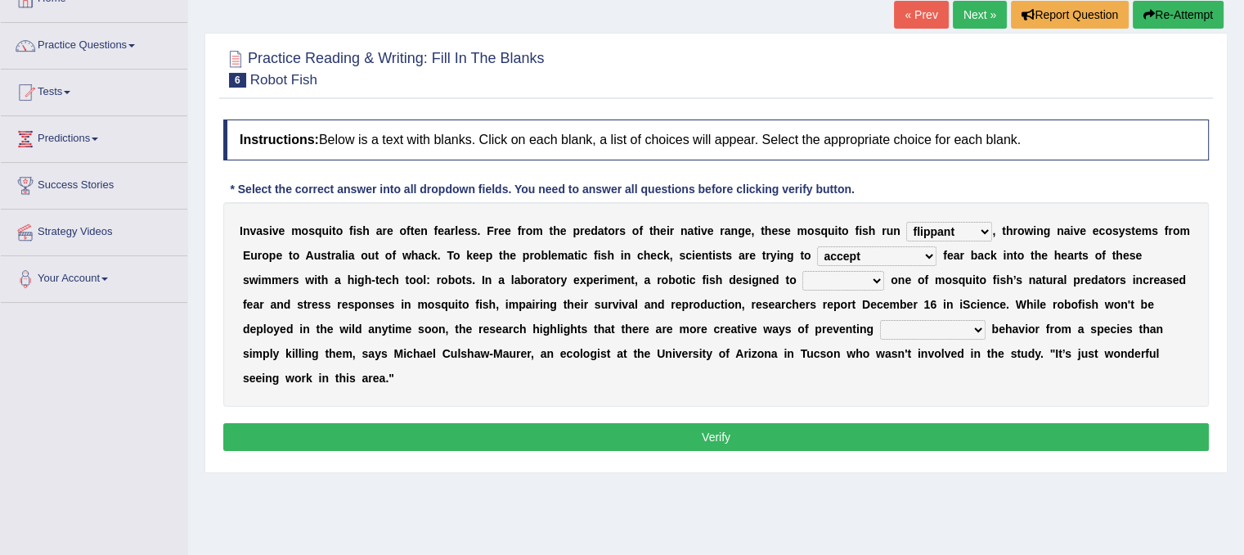
click at [817, 246] on select "accept spike strike [PERSON_NAME]" at bounding box center [876, 256] width 119 height 20
click at [802, 281] on select "bequest mimic battle conquest" at bounding box center [843, 281] width 82 height 20
select select "mimic"
click at [802, 271] on select "bequest mimic battle conquest" at bounding box center [843, 281] width 82 height 20
click at [880, 330] on select "unprivileged unprecedented uncharted unwanted" at bounding box center [933, 330] width 106 height 20
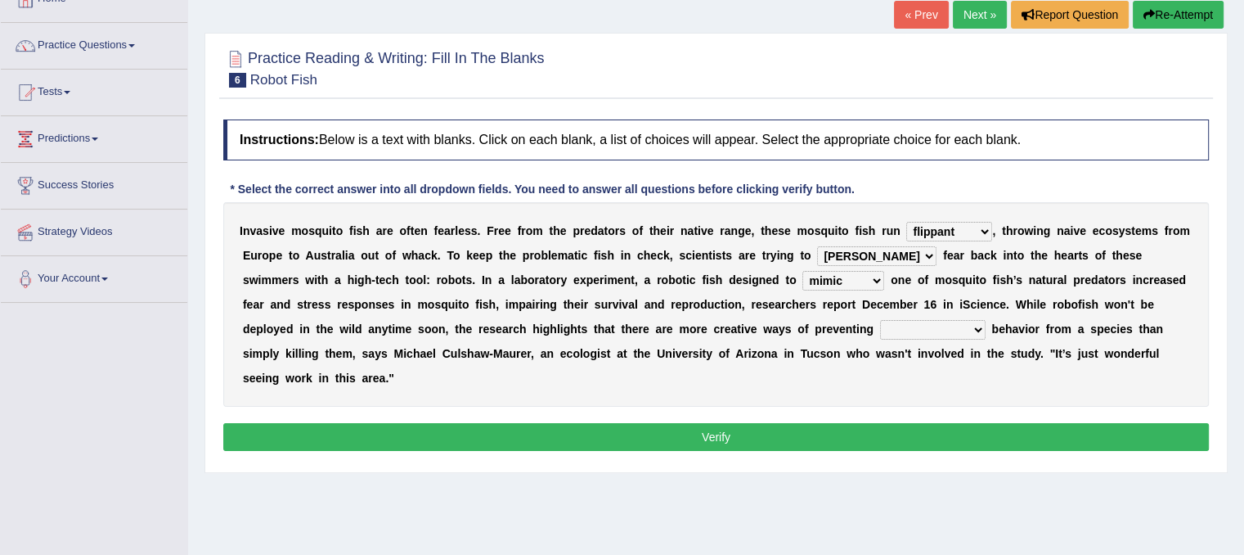
select select "unprecedented"
click at [880, 320] on select "unprivileged unprecedented uncharted unwanted" at bounding box center [933, 330] width 106 height 20
click at [835, 425] on button "Verify" at bounding box center [716, 437] width 986 height 28
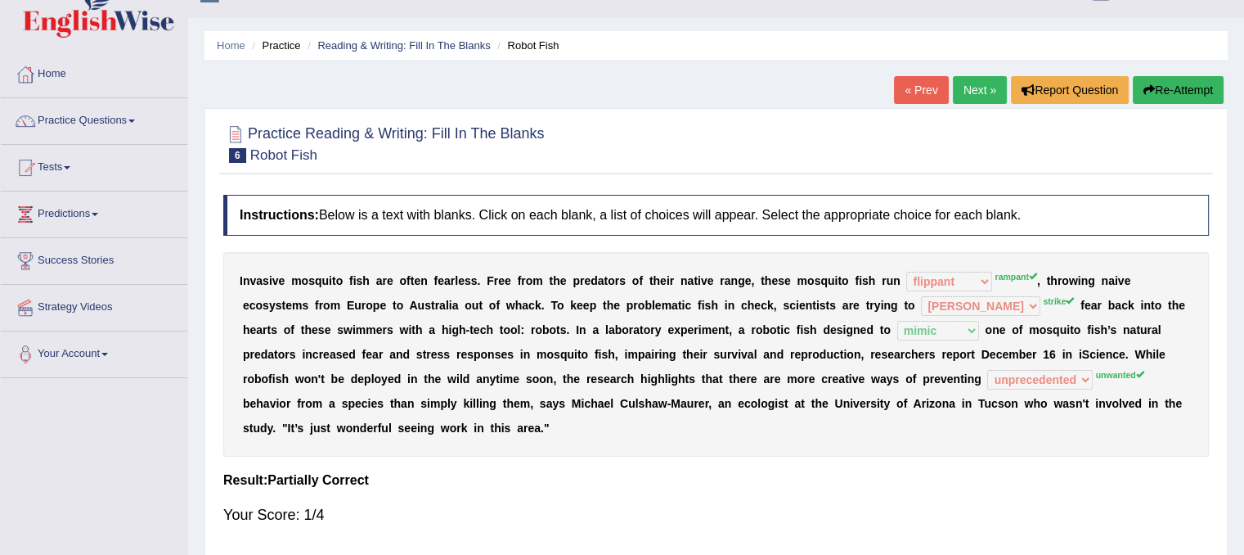
scroll to position [29, 0]
click at [1168, 87] on button "Re-Attempt" at bounding box center [1178, 91] width 91 height 28
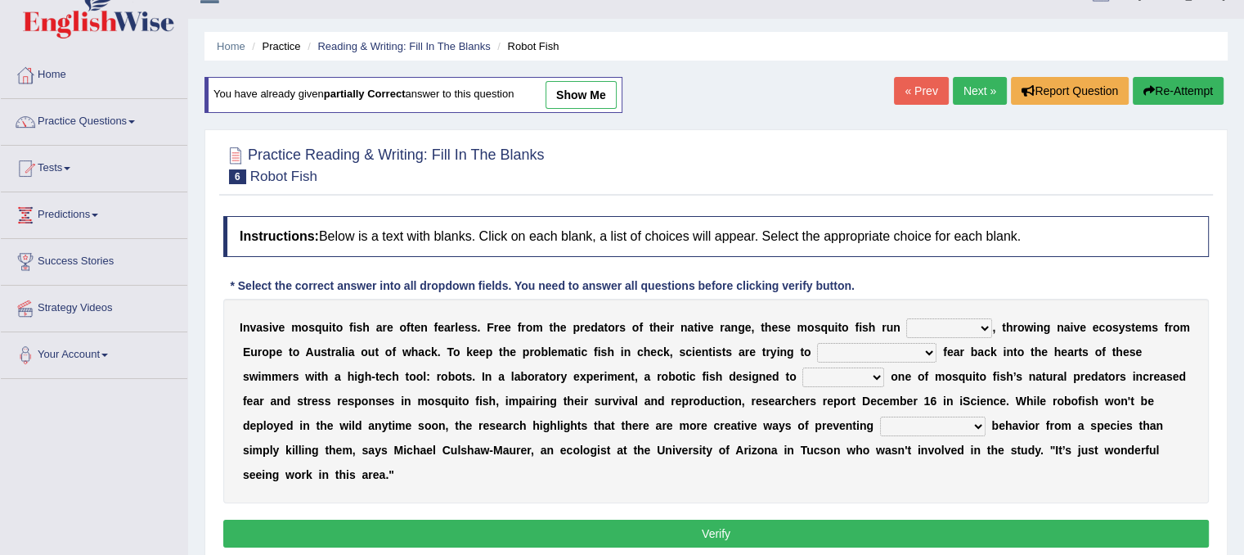
click at [941, 325] on select "occupant flippant rampant concordant" at bounding box center [949, 328] width 86 height 20
select select "rampant"
click at [906, 318] on select "occupant flippant rampant concordant" at bounding box center [949, 328] width 86 height 20
click at [882, 350] on select "accept spike strike [PERSON_NAME]" at bounding box center [876, 353] width 119 height 20
click at [817, 343] on select "accept spike strike [PERSON_NAME]" at bounding box center [876, 353] width 119 height 20
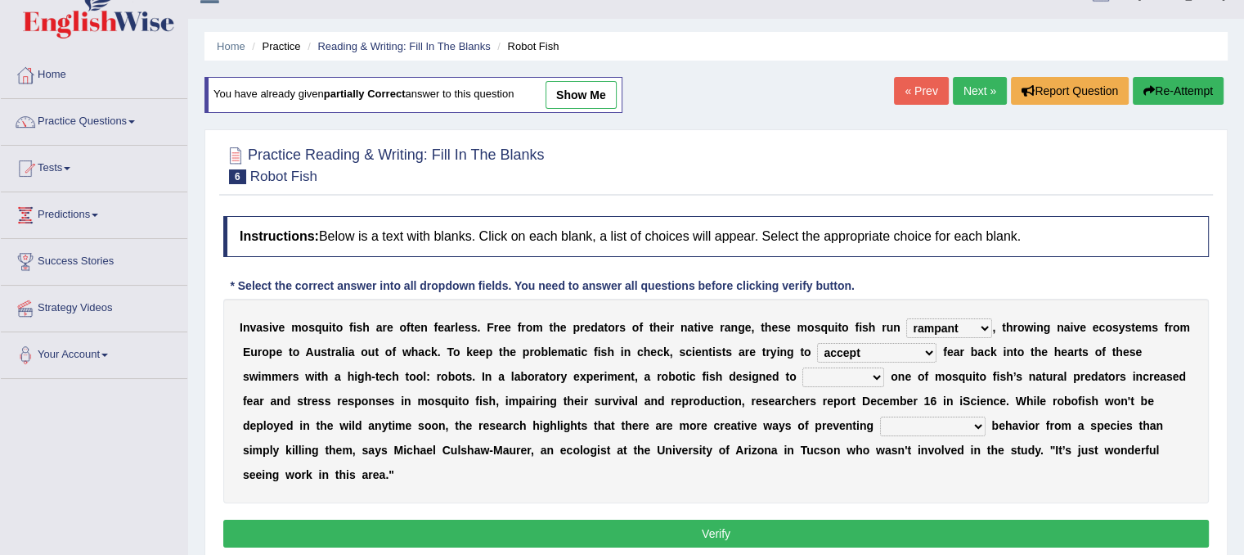
click at [864, 354] on select "accept spike strike [PERSON_NAME]" at bounding box center [876, 353] width 119 height 20
select select "strike"
click at [817, 343] on select "accept spike strike drake" at bounding box center [876, 353] width 119 height 20
click at [802, 370] on select "bequest mimic battle conquest" at bounding box center [843, 377] width 82 height 20
select select "mimic"
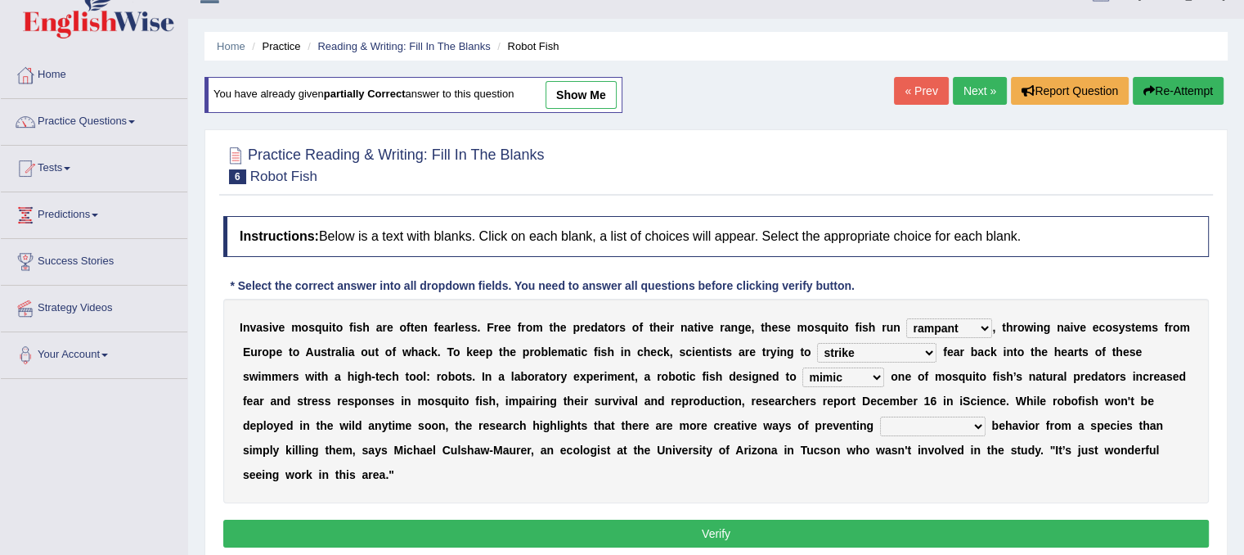
click at [802, 367] on select "bequest mimic battle conquest" at bounding box center [843, 377] width 82 height 20
click at [880, 420] on select "unprivileged unprecedented uncharted unwanted" at bounding box center [933, 426] width 106 height 20
select select "unwanted"
click at [880, 416] on select "unprivileged unprecedented uncharted unwanted" at bounding box center [933, 426] width 106 height 20
click at [860, 528] on button "Verify" at bounding box center [716, 533] width 986 height 28
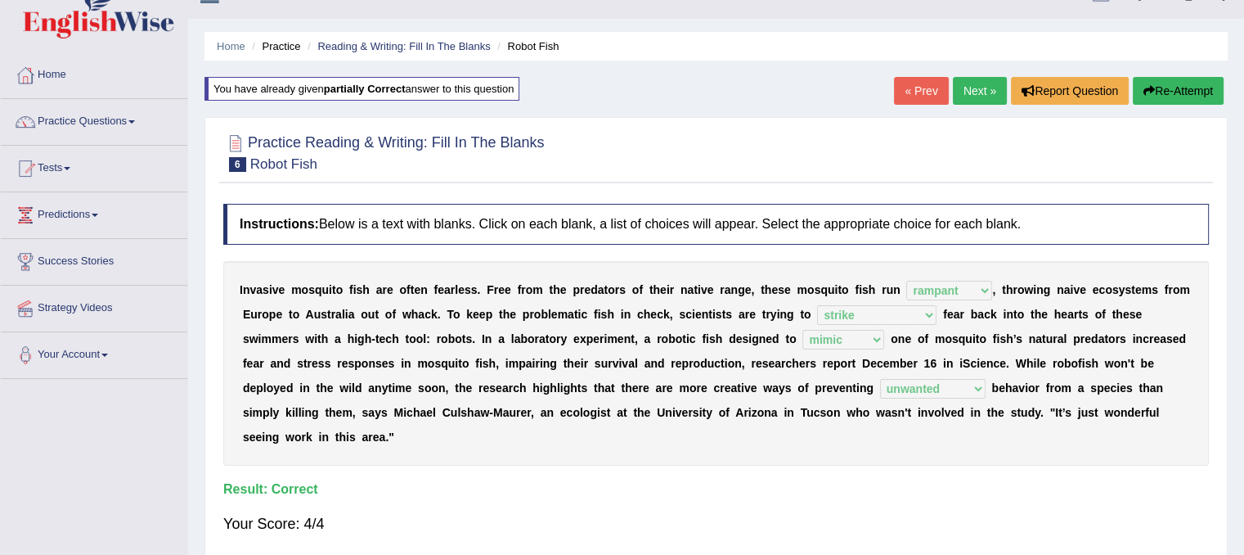
click at [964, 93] on link "Next »" at bounding box center [980, 91] width 54 height 28
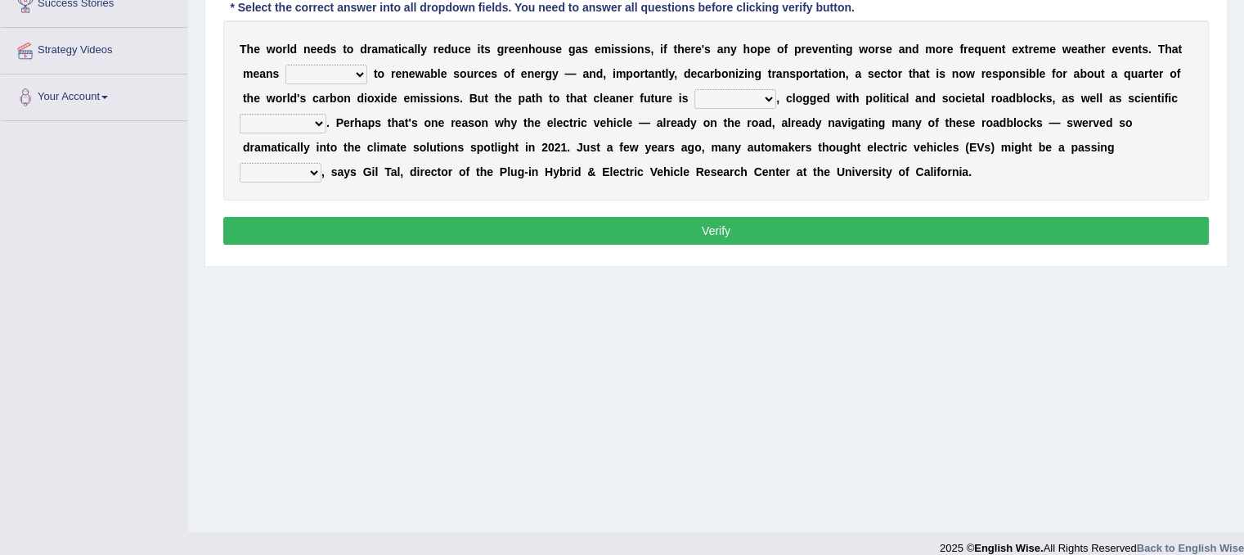
scroll to position [287, 0]
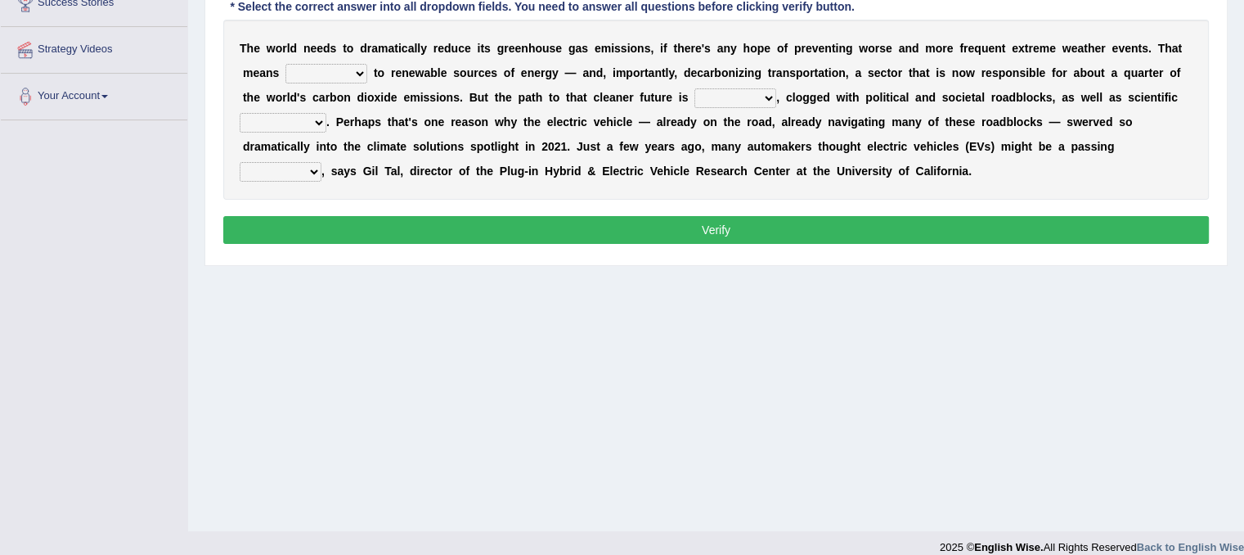
click at [357, 74] on select "grafting drafting crafting shifting" at bounding box center [326, 74] width 82 height 20
select select "shifting"
click at [285, 64] on select "grafting drafting crafting shifting" at bounding box center [326, 74] width 82 height 20
click at [748, 88] on select "daunting daunted daunt dauntless" at bounding box center [735, 98] width 82 height 20
select select "daunting"
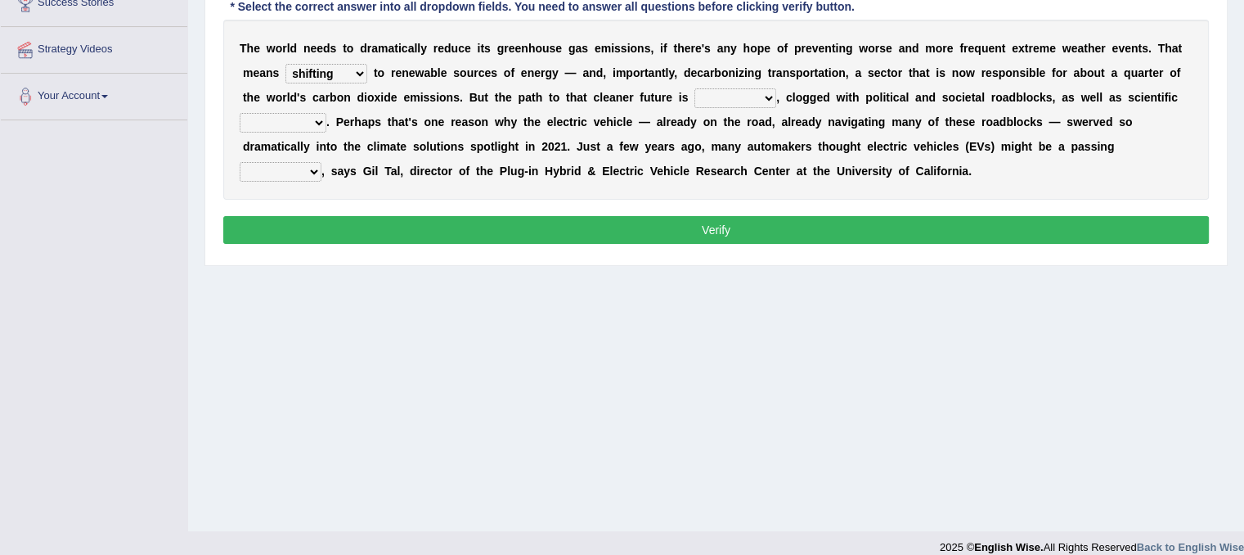
click at [694, 88] on select "daunting daunted daunt dauntless" at bounding box center [735, 98] width 82 height 20
click at [302, 119] on select "spectacles obstacles tentacles receptacles" at bounding box center [283, 123] width 87 height 20
select select "obstacles"
click at [240, 113] on select "spectacles obstacles tentacles receptacles" at bounding box center [283, 123] width 87 height 20
click at [304, 174] on select "fad gad tad lad" at bounding box center [281, 172] width 82 height 20
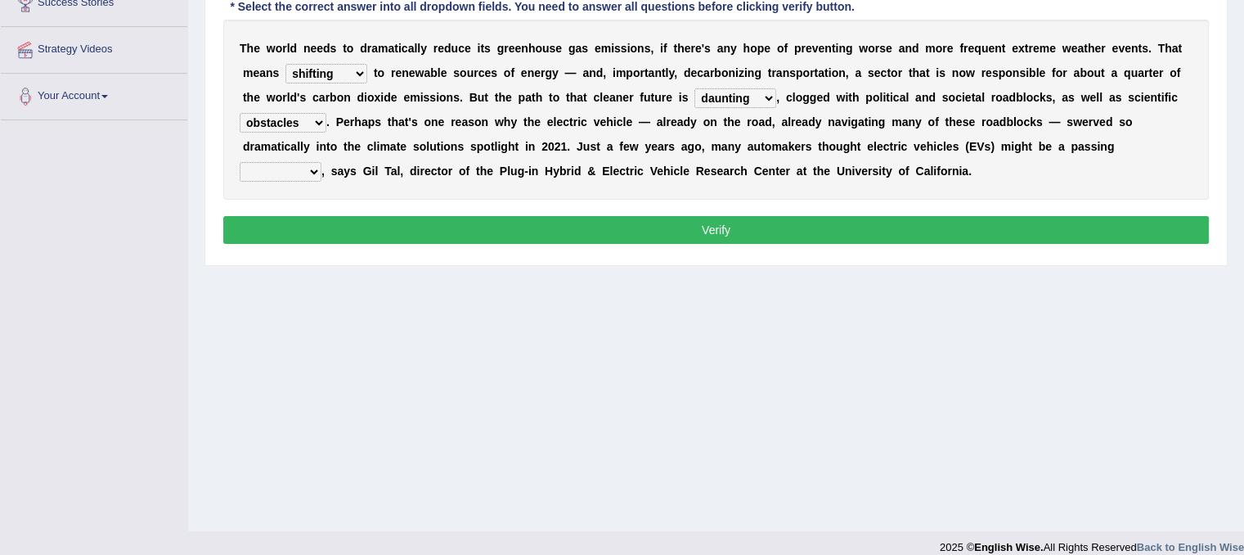
select select "fad"
click at [240, 162] on select "fad gad tad lad" at bounding box center [281, 172] width 82 height 20
click at [317, 236] on button "Verify" at bounding box center [716, 230] width 986 height 28
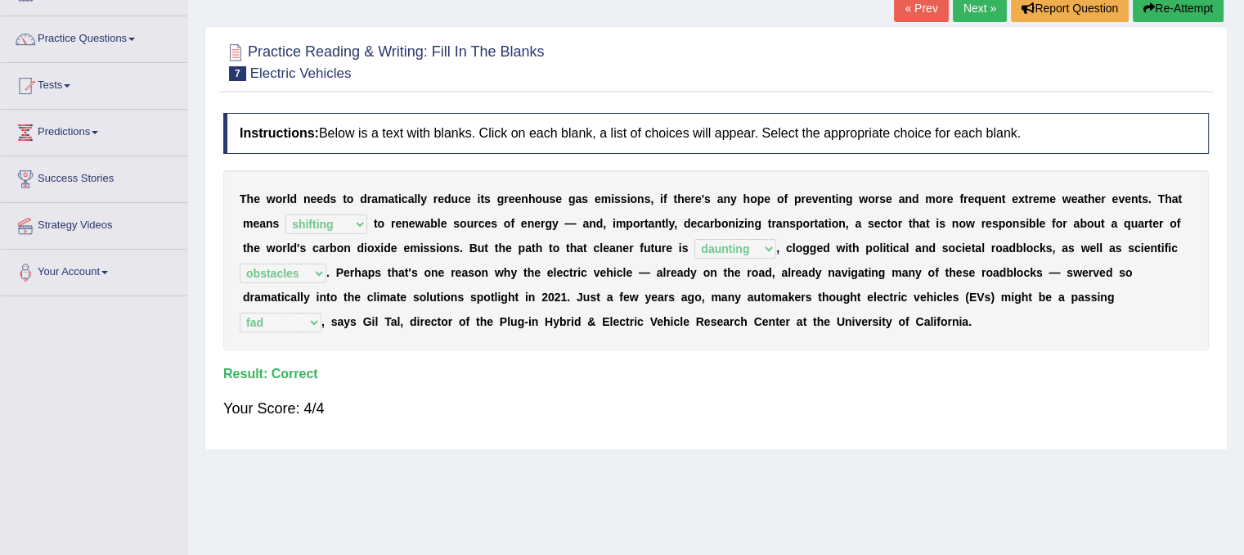
scroll to position [75, 0]
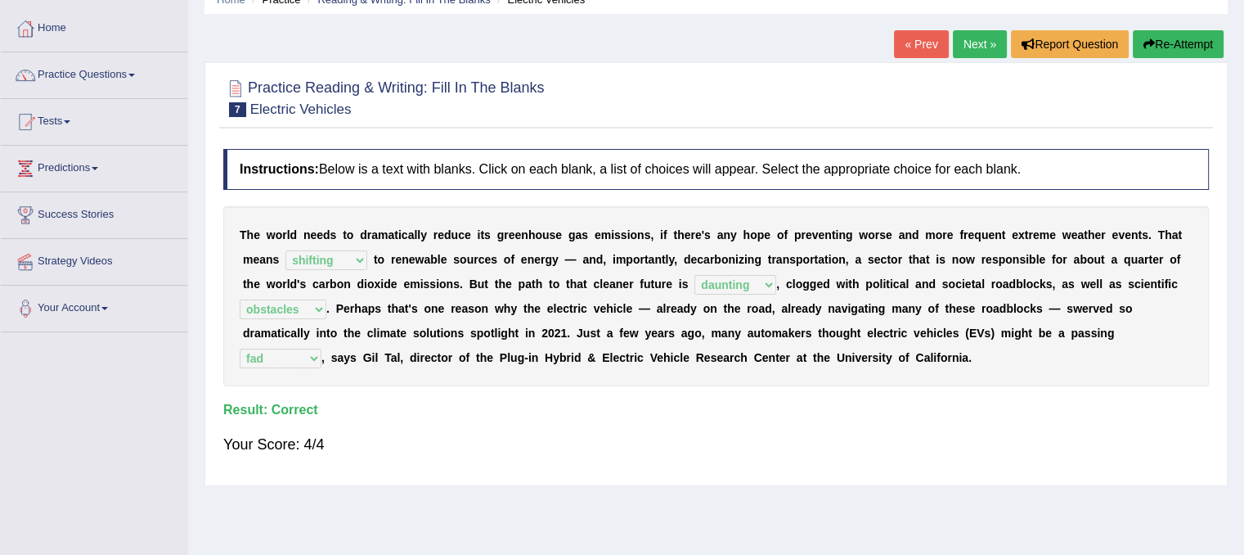
click at [965, 47] on link "Next »" at bounding box center [980, 44] width 54 height 28
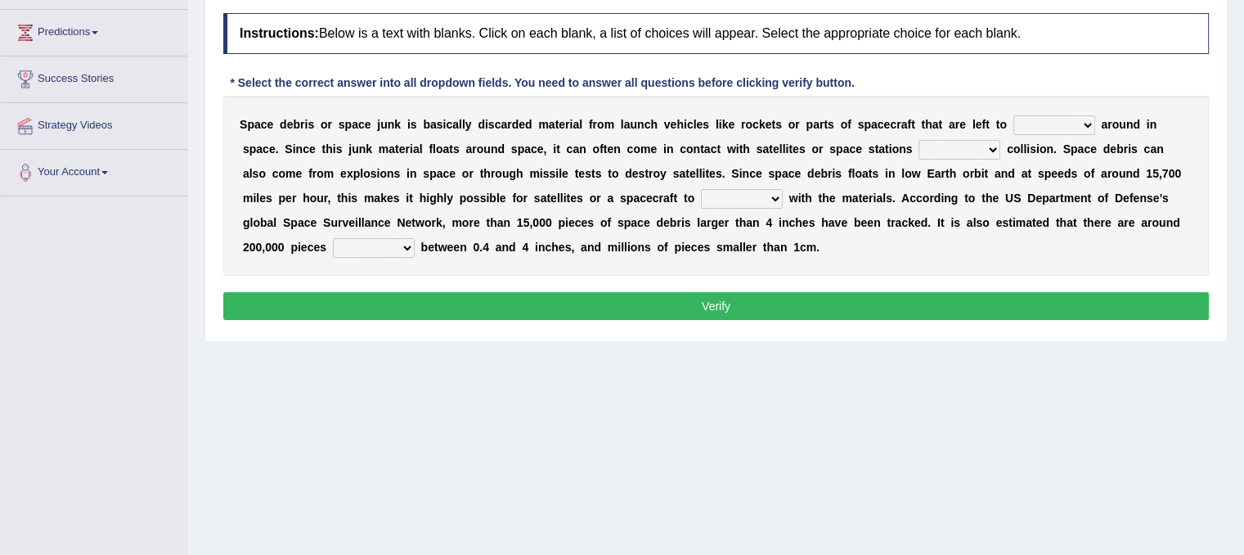
scroll to position [212, 0]
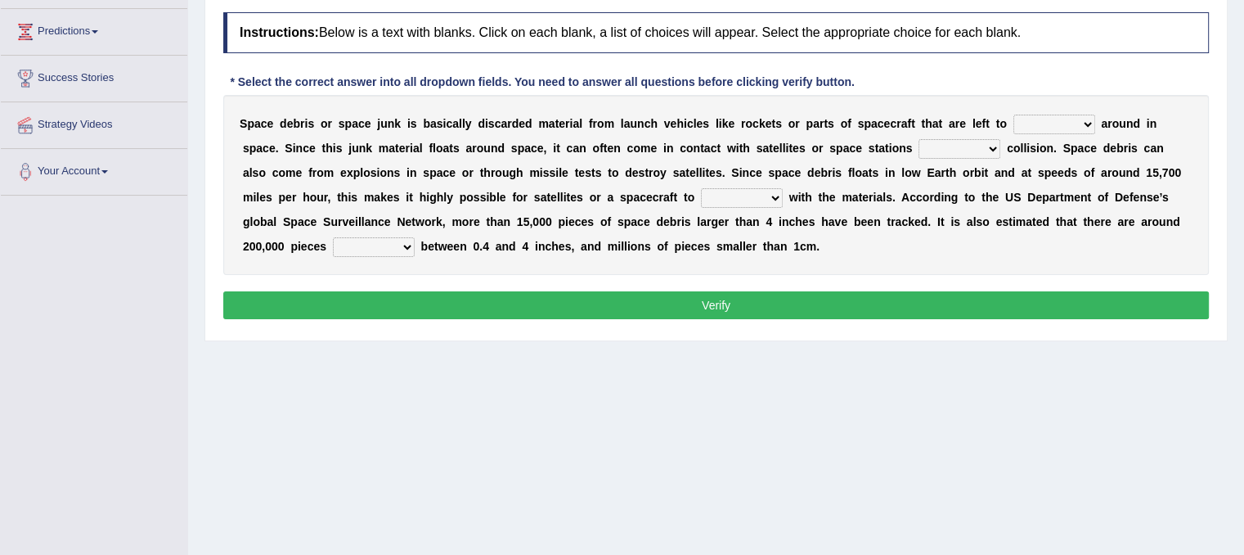
click at [1074, 121] on select "twist center roam loll" at bounding box center [1054, 125] width 82 height 20
select select "roam"
click at [1013, 115] on select "twist center roam loll" at bounding box center [1054, 125] width 82 height 20
click at [965, 146] on select "risks risk risked risking" at bounding box center [960, 149] width 82 height 20
select select "risking"
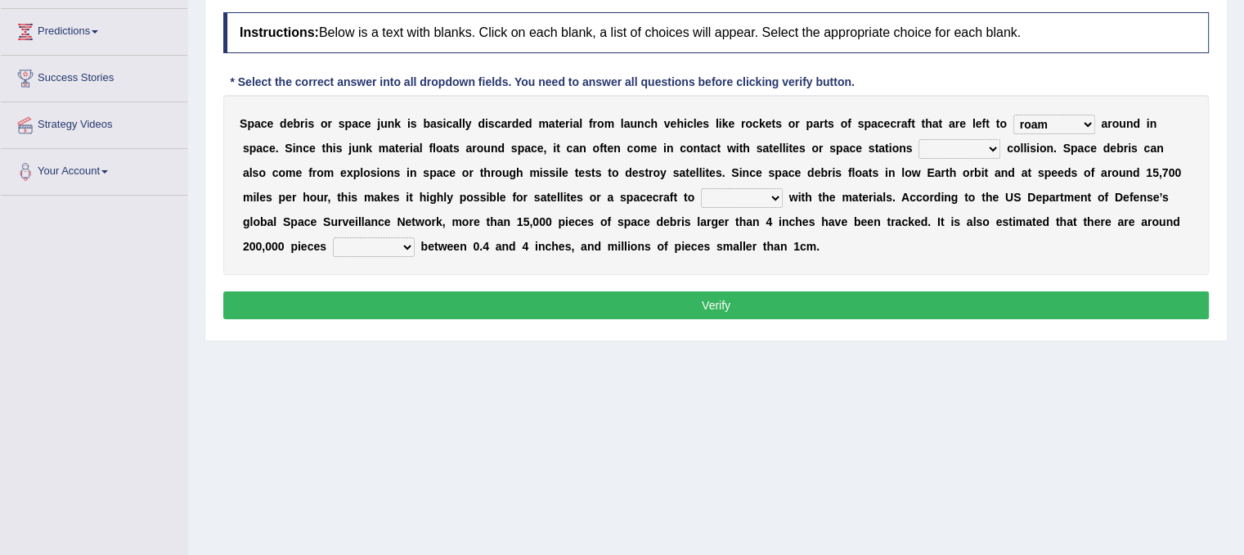
click at [919, 139] on select "risks risk risked risking" at bounding box center [960, 149] width 82 height 20
click at [730, 191] on select "collect collate collide collocate" at bounding box center [742, 198] width 82 height 20
select select "collide"
click at [701, 188] on select "collect collate collide collocate" at bounding box center [742, 198] width 82 height 20
click at [357, 243] on select "sized sizing size sizes" at bounding box center [374, 247] width 82 height 20
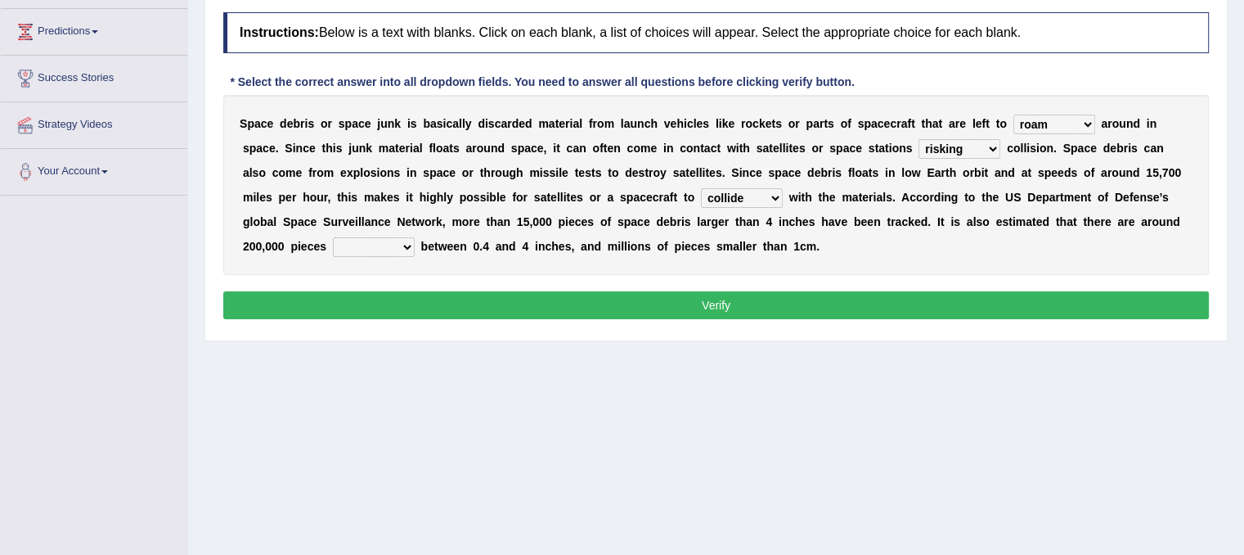
select select "sized"
click at [333, 237] on select "sized sizing size sizes" at bounding box center [374, 247] width 82 height 20
click at [351, 302] on button "Verify" at bounding box center [716, 305] width 986 height 28
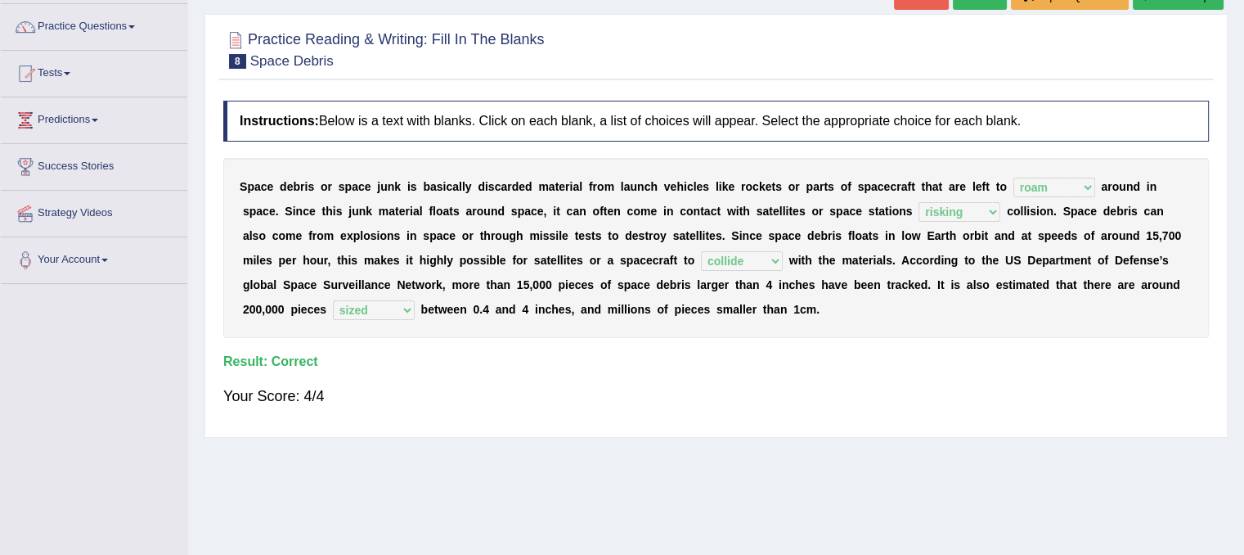
scroll to position [0, 0]
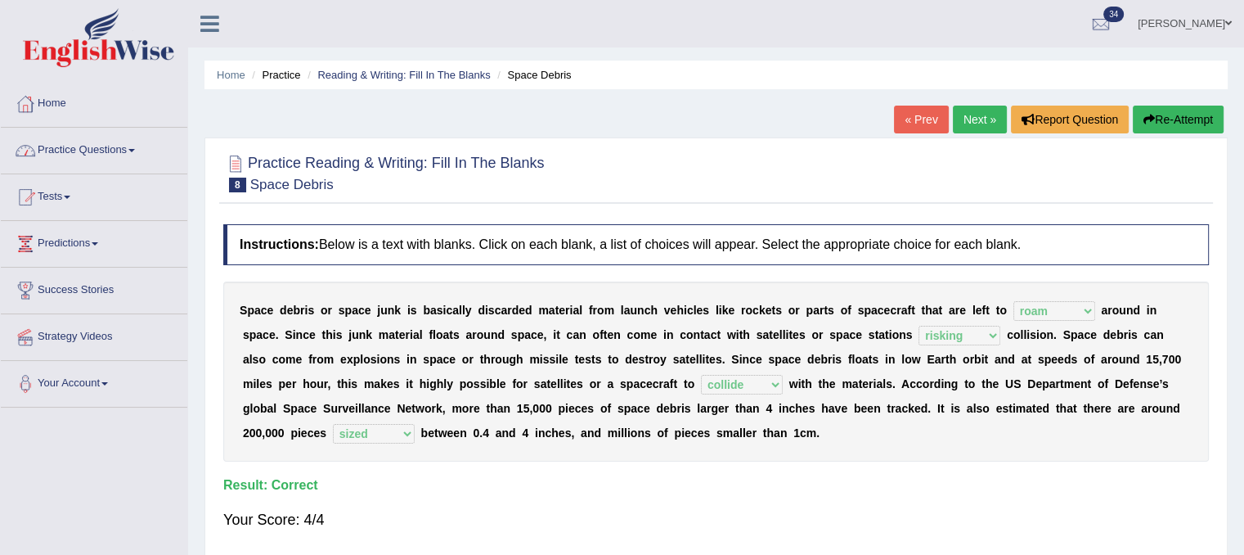
click at [132, 149] on link "Practice Questions" at bounding box center [94, 148] width 186 height 41
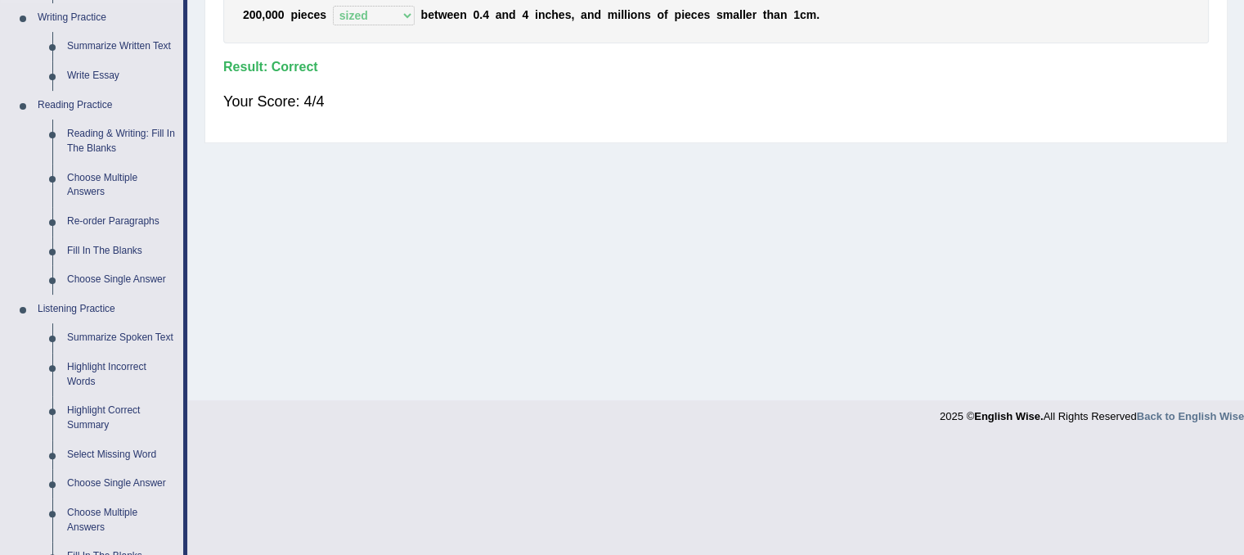
scroll to position [416, 0]
click at [131, 137] on link "Reading & Writing: Fill In The Blanks" at bounding box center [122, 143] width 124 height 43
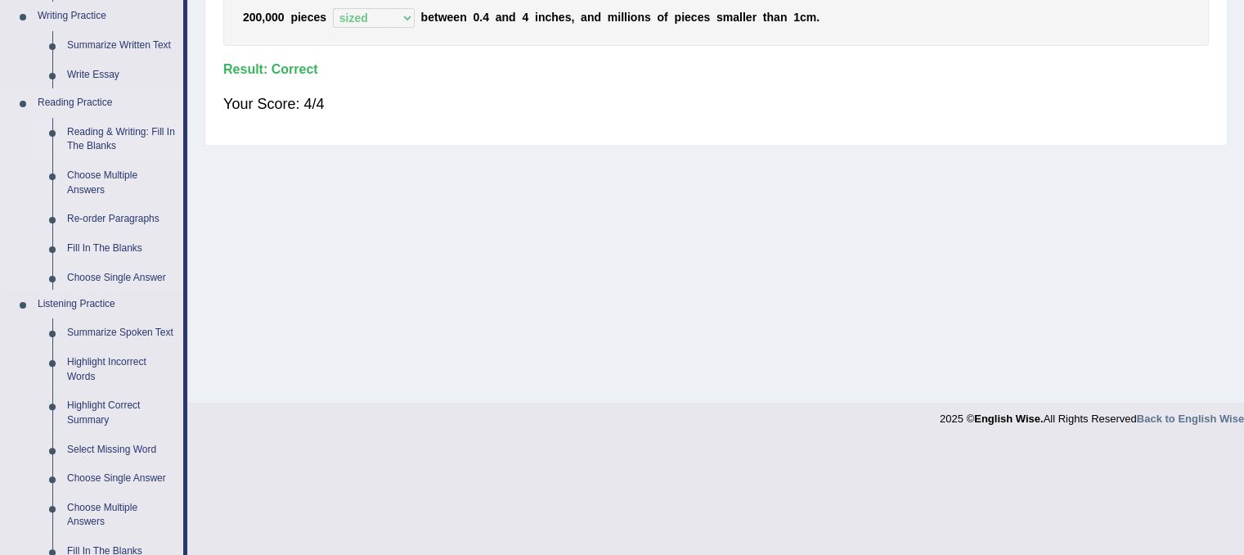
scroll to position [304, 0]
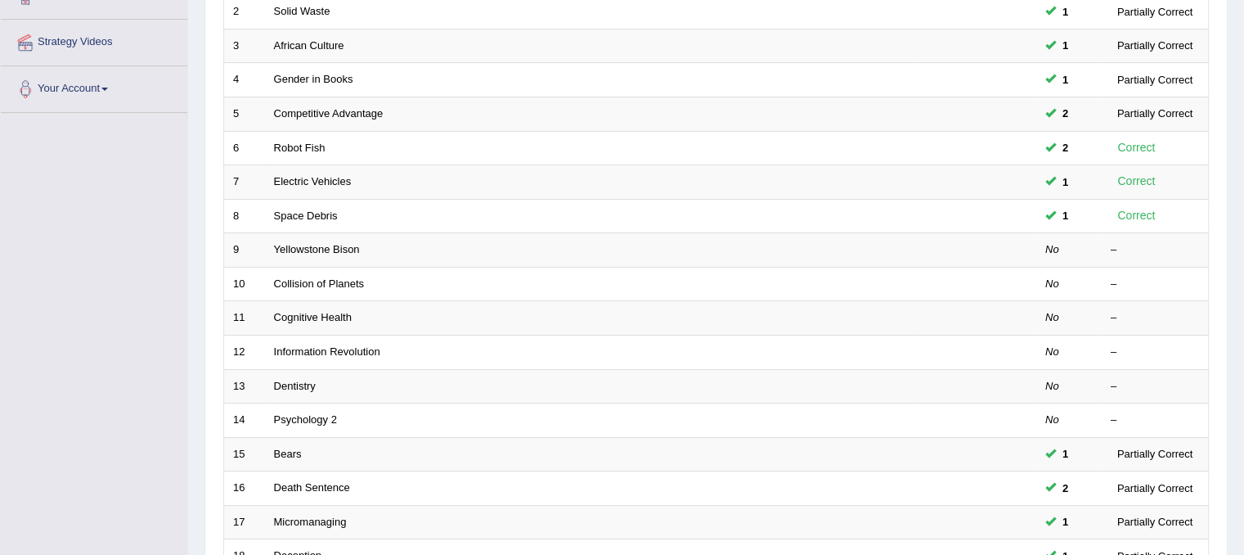
scroll to position [523, 0]
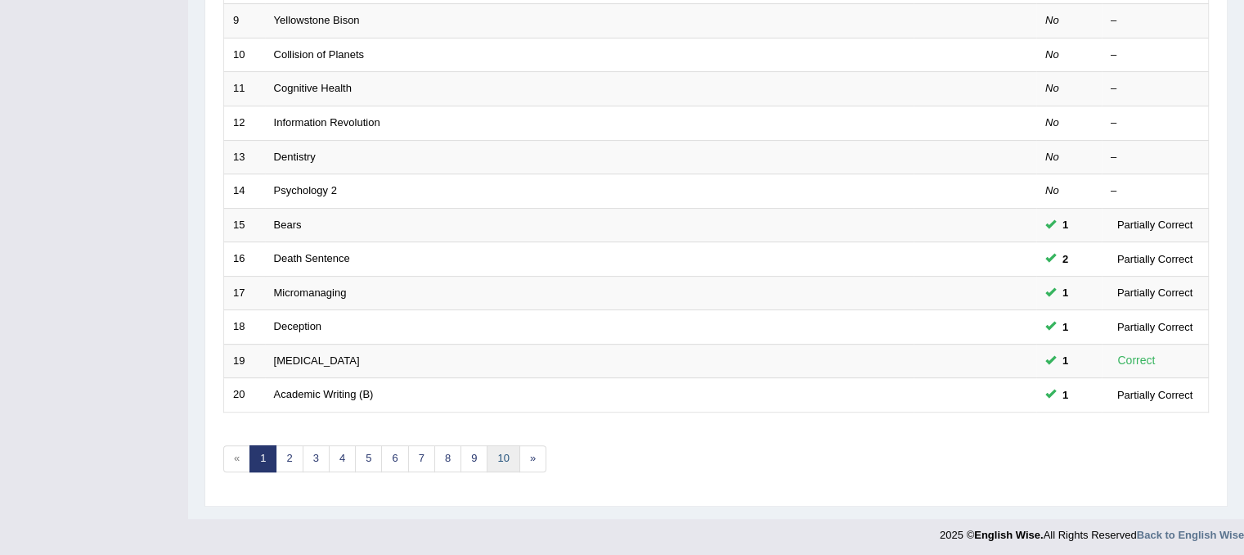
click at [507, 452] on link "10" at bounding box center [503, 458] width 33 height 27
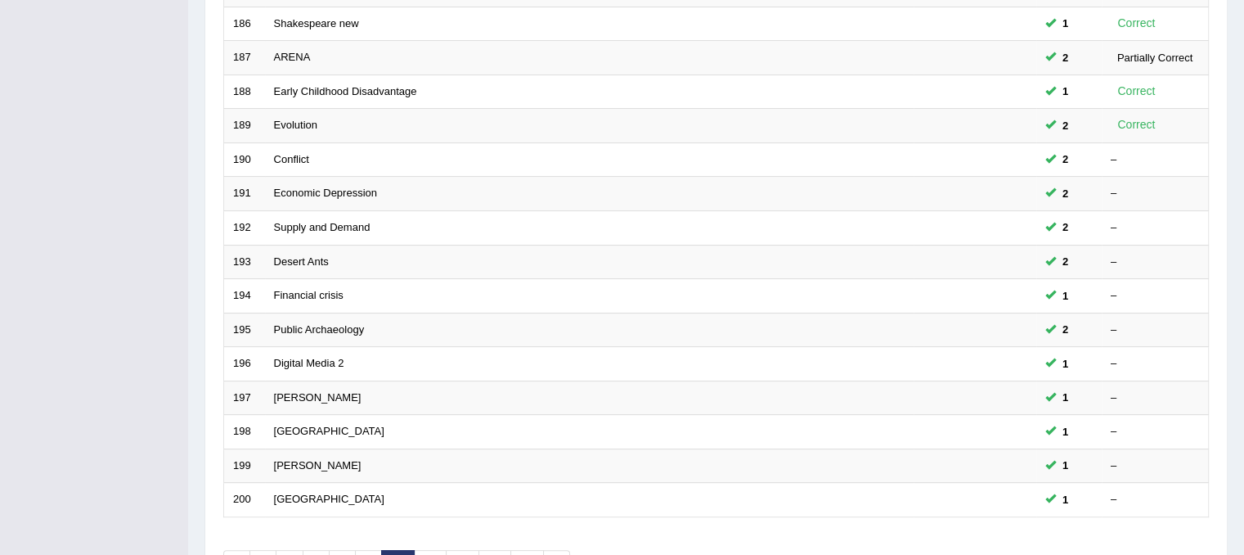
scroll to position [523, 0]
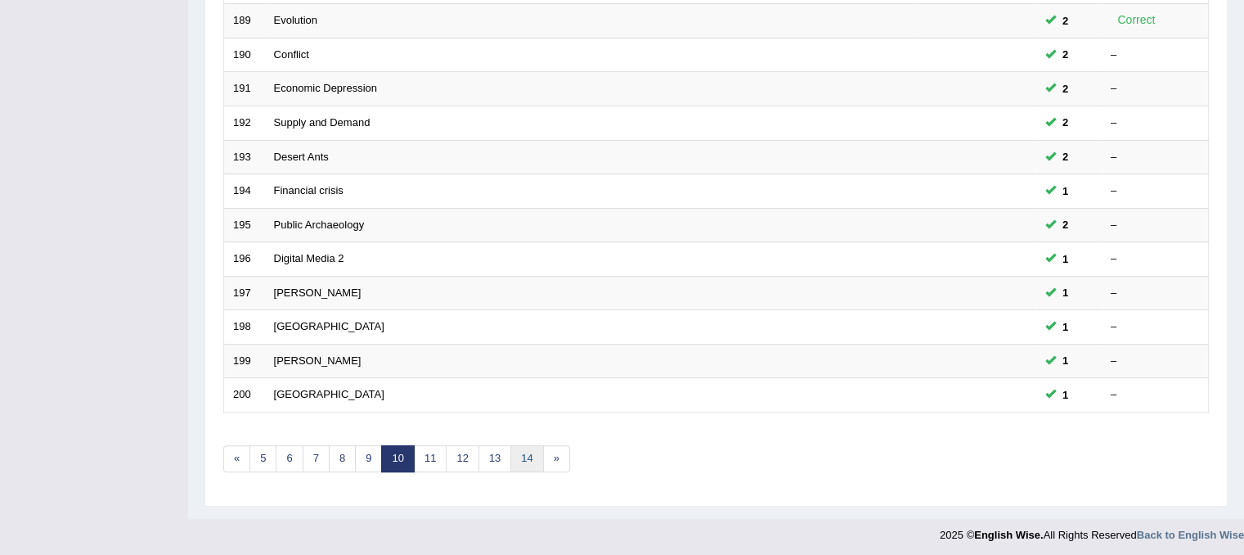
click at [525, 453] on link "14" at bounding box center [526, 458] width 33 height 27
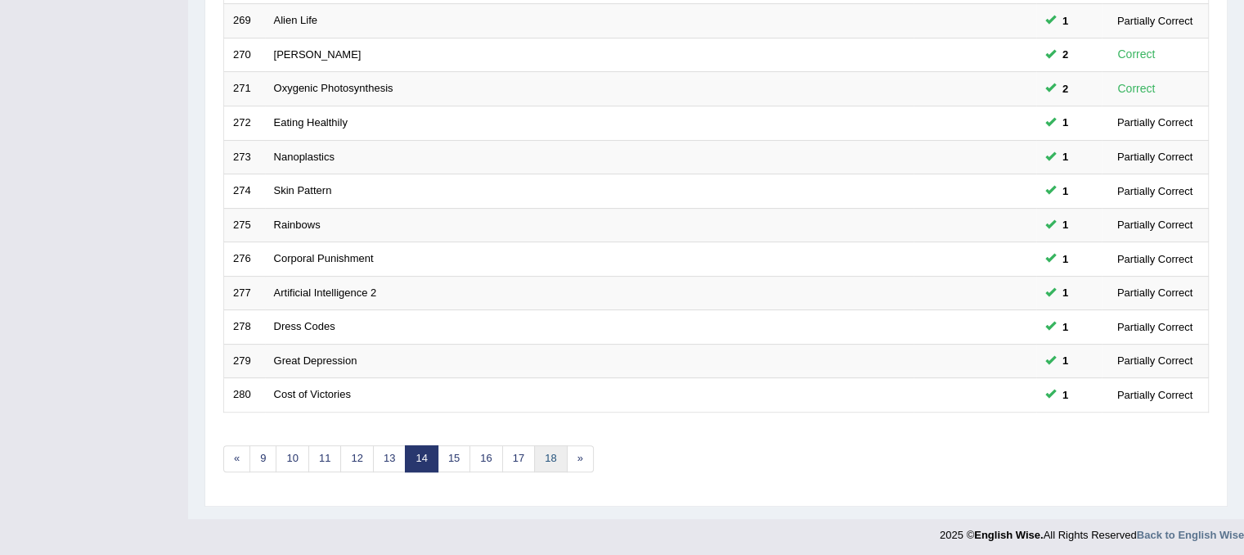
click at [545, 455] on link "18" at bounding box center [550, 458] width 33 height 27
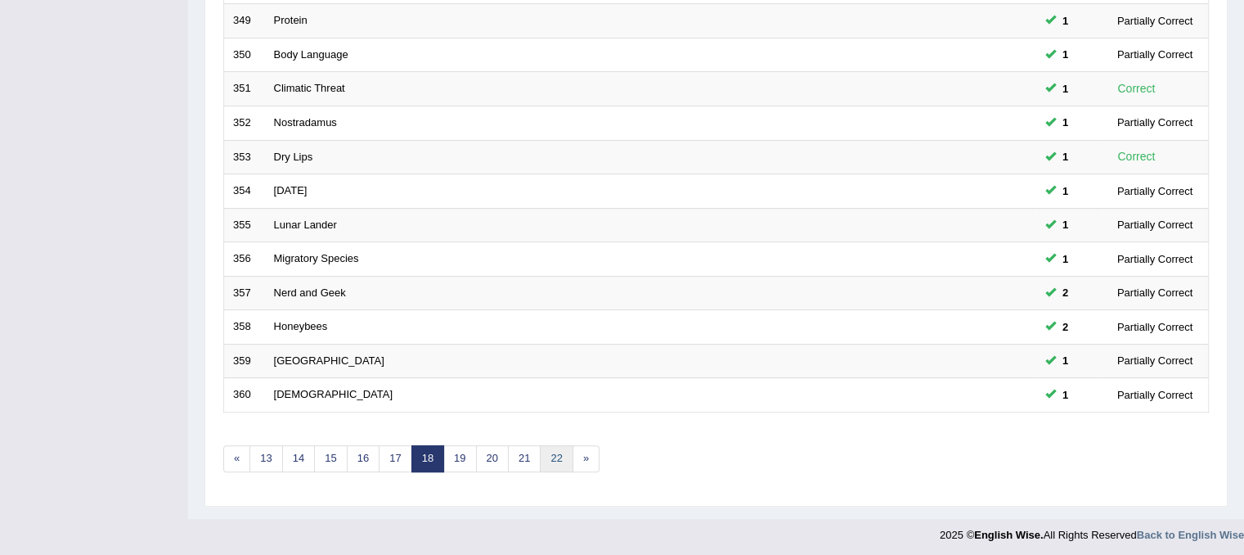
click at [558, 456] on link "22" at bounding box center [556, 458] width 33 height 27
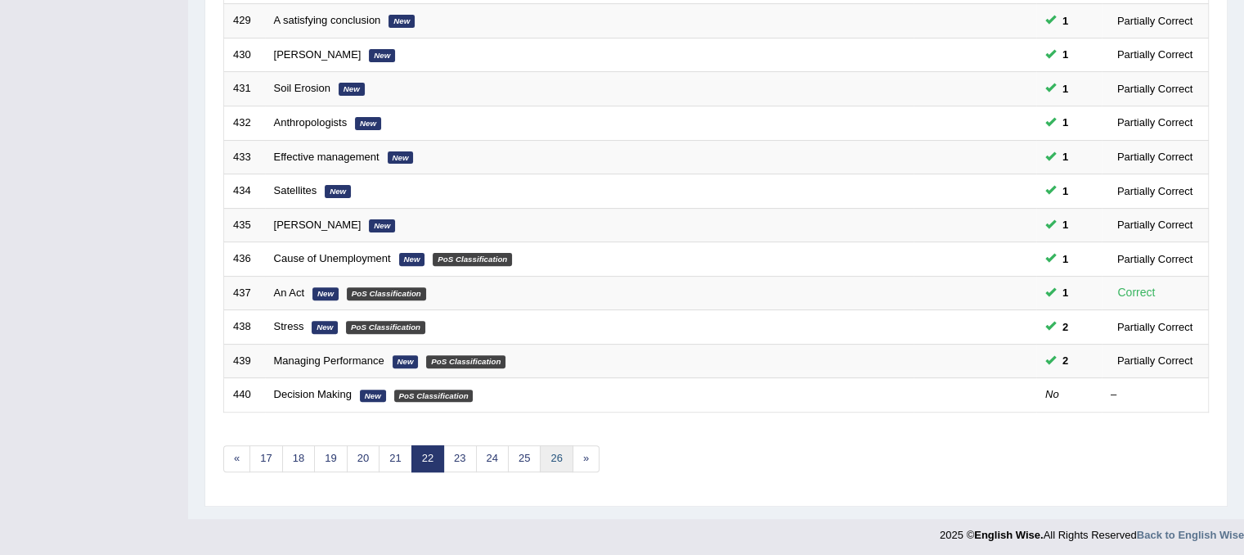
click at [562, 456] on link "26" at bounding box center [556, 458] width 33 height 27
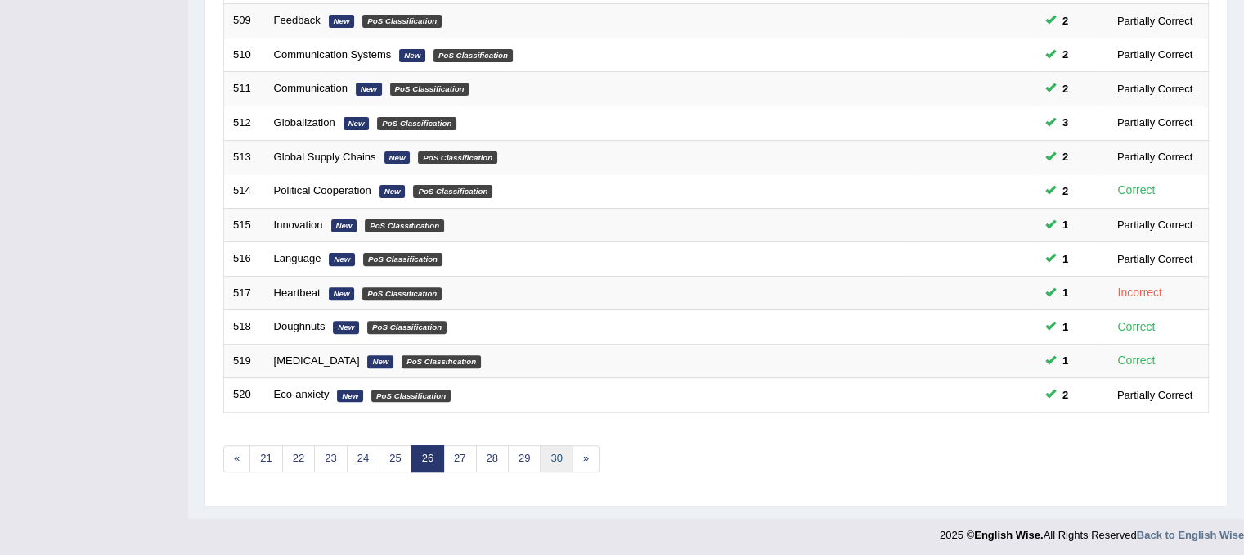
drag, startPoint x: 0, startPoint y: 0, endPoint x: 562, endPoint y: 456, distance: 723.4
click at [562, 456] on link "30" at bounding box center [556, 458] width 33 height 27
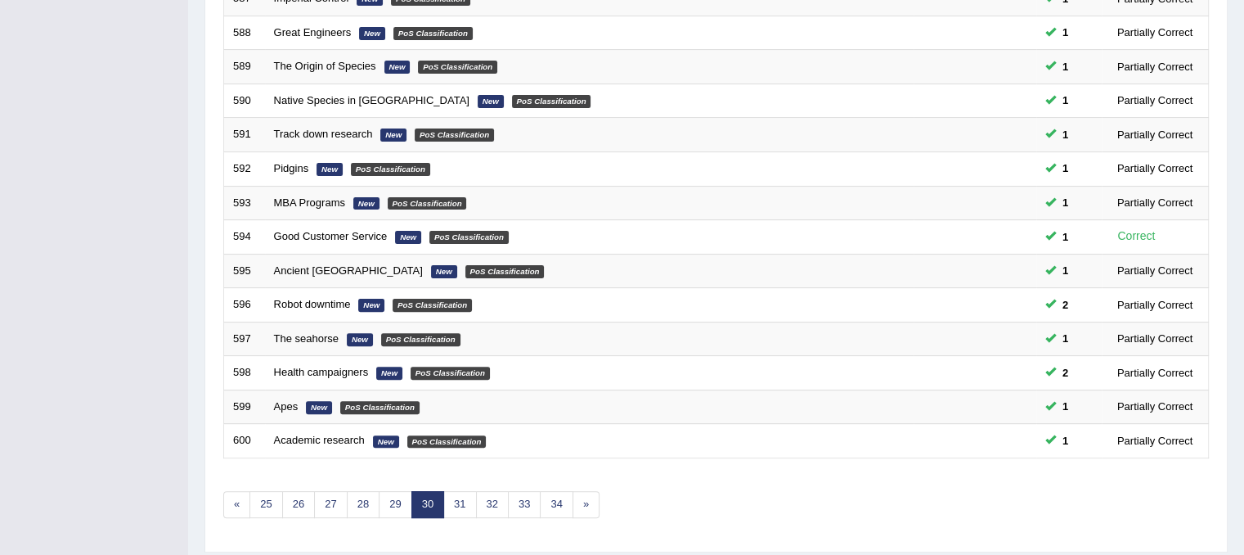
scroll to position [523, 0]
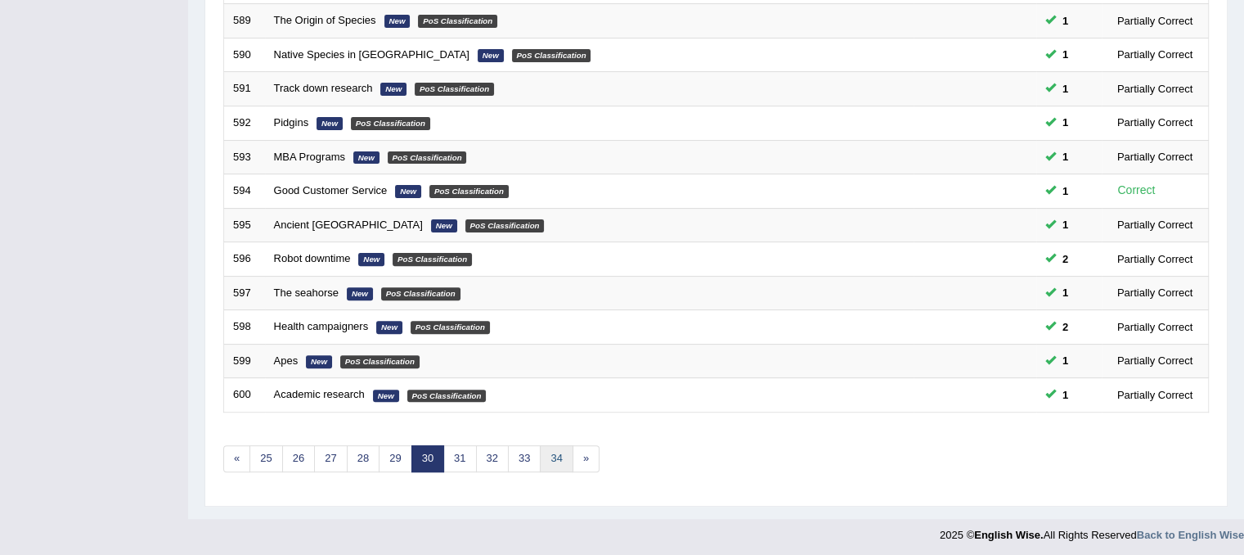
click at [550, 456] on link "34" at bounding box center [556, 458] width 33 height 27
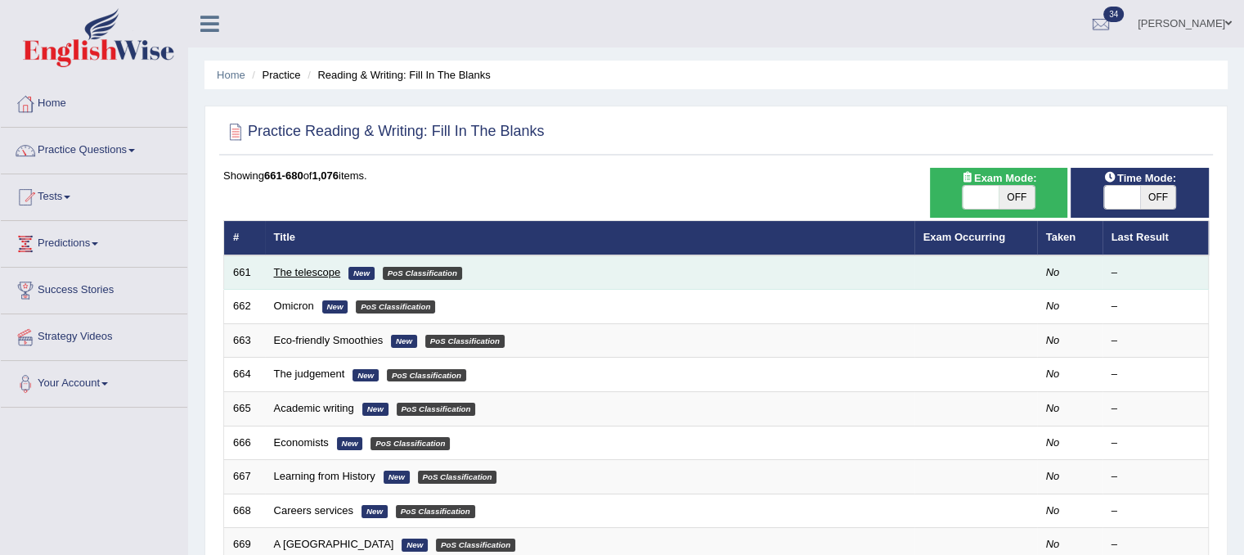
click at [321, 266] on link "The telescope" at bounding box center [307, 272] width 67 height 12
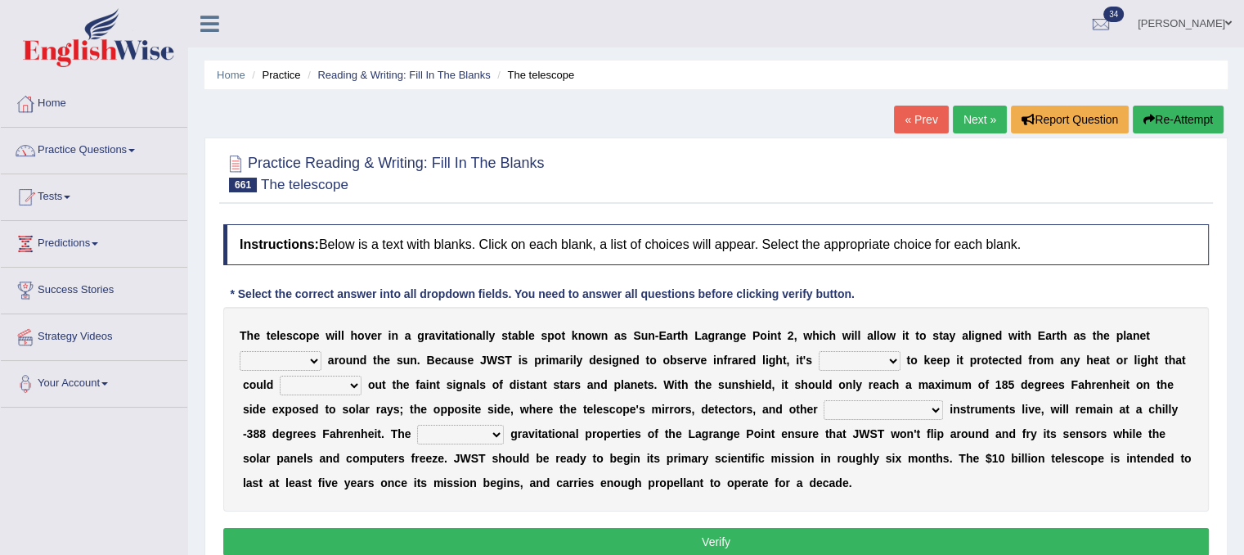
click at [301, 356] on select "emits runs orbits moves" at bounding box center [281, 361] width 82 height 20
select select "runs"
click at [240, 351] on select "emits runs orbits moves" at bounding box center [281, 361] width 82 height 20
click at [864, 359] on select "crucial vain staggering rational" at bounding box center [860, 361] width 82 height 20
select select "crucial"
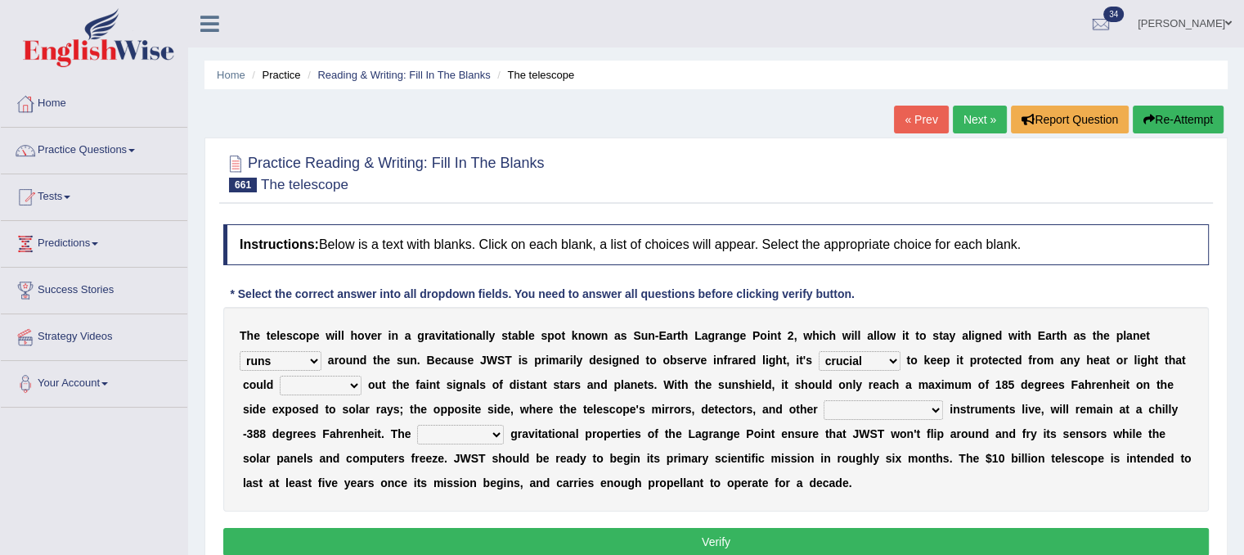
click at [819, 351] on select "crucial vain staggering rational" at bounding box center [860, 361] width 82 height 20
click at [354, 387] on select "drown own march highlight" at bounding box center [321, 385] width 82 height 20
select select "drown"
click at [280, 375] on select "drown own march highlight" at bounding box center [321, 385] width 82 height 20
click at [343, 383] on select "drown own march highlight" at bounding box center [321, 385] width 82 height 20
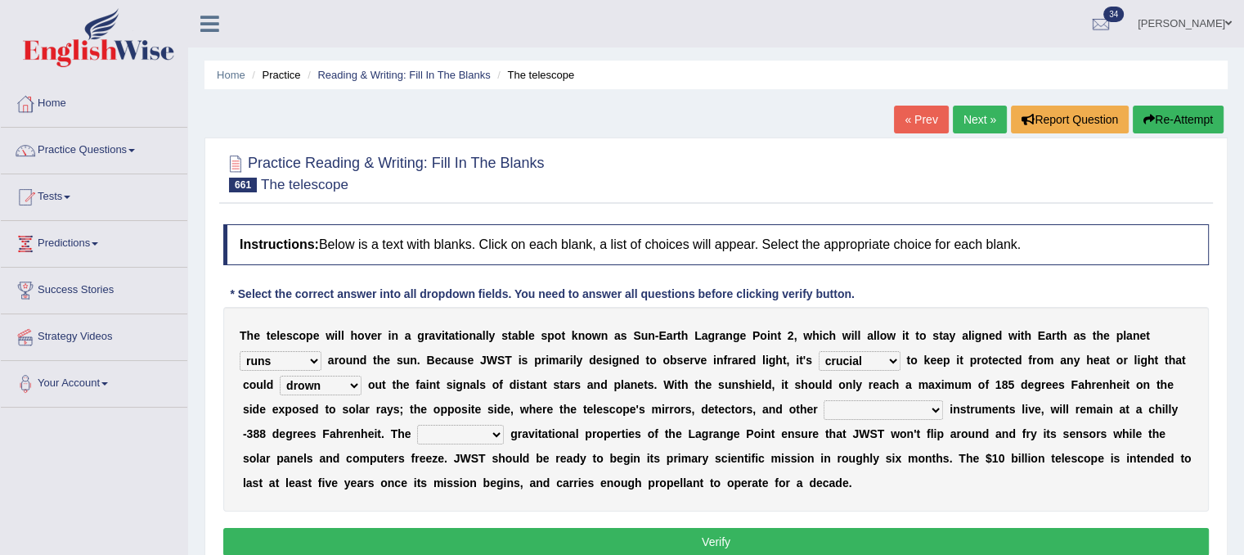
click at [867, 413] on select "hard [PERSON_NAME] unused delicate" at bounding box center [883, 410] width 119 height 20
select select "[PERSON_NAME]"
click at [824, 400] on select "hard [PERSON_NAME] unused delicate" at bounding box center [883, 410] width 119 height 20
click at [434, 434] on select "prolonging interpreting intriguing torture" at bounding box center [460, 435] width 87 height 20
select select "intriguing"
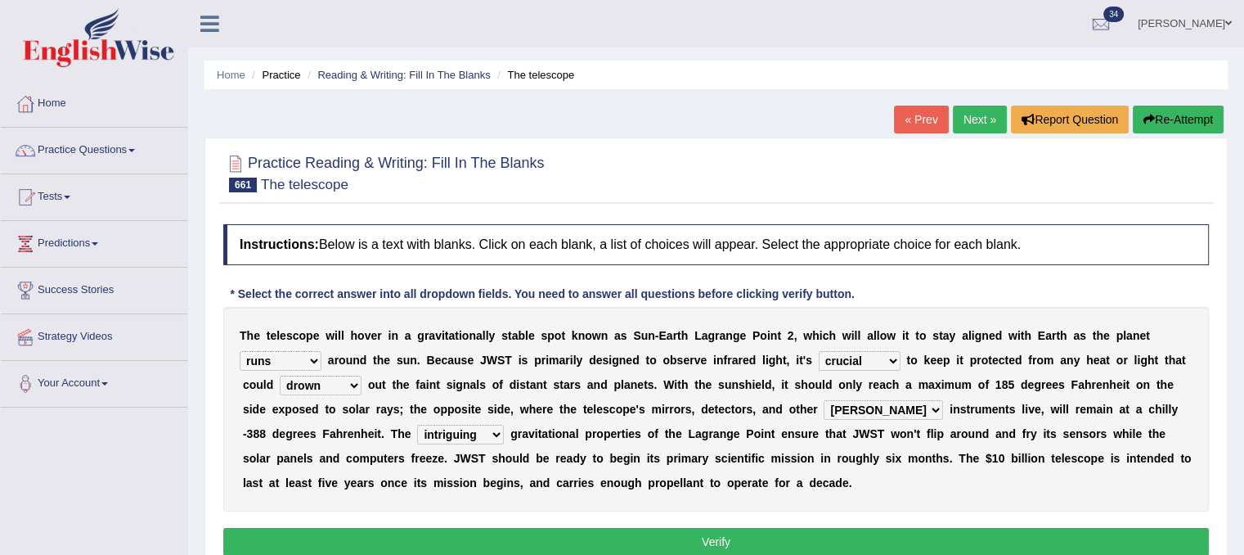
click at [417, 425] on select "prolonging interpreting intriguing torture" at bounding box center [460, 435] width 87 height 20
click at [446, 537] on button "Verify" at bounding box center [716, 542] width 986 height 28
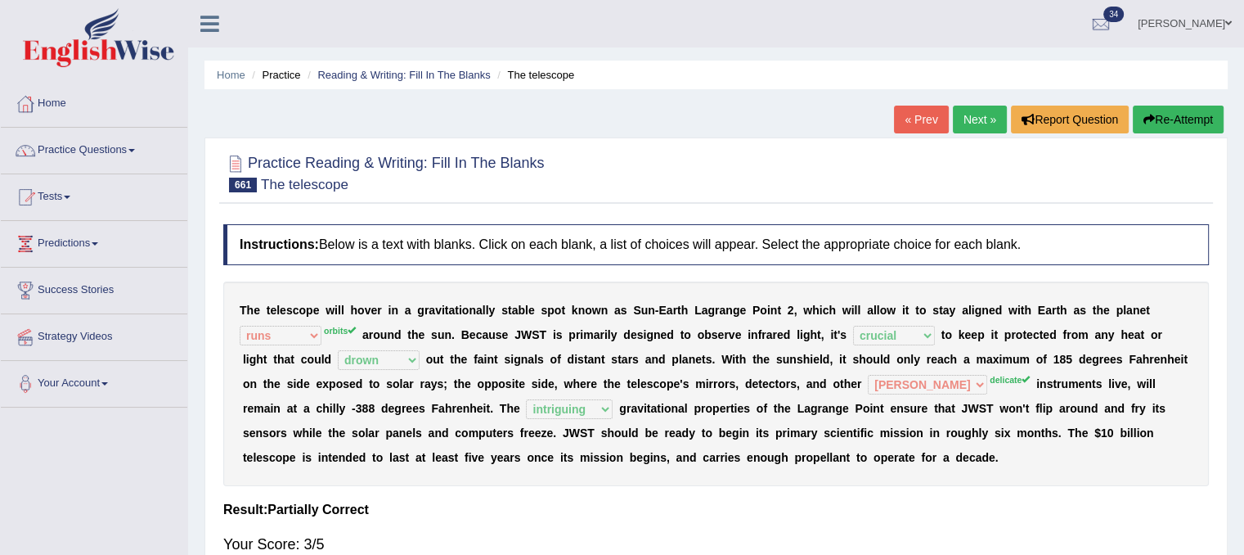
click at [968, 115] on link "Next »" at bounding box center [980, 120] width 54 height 28
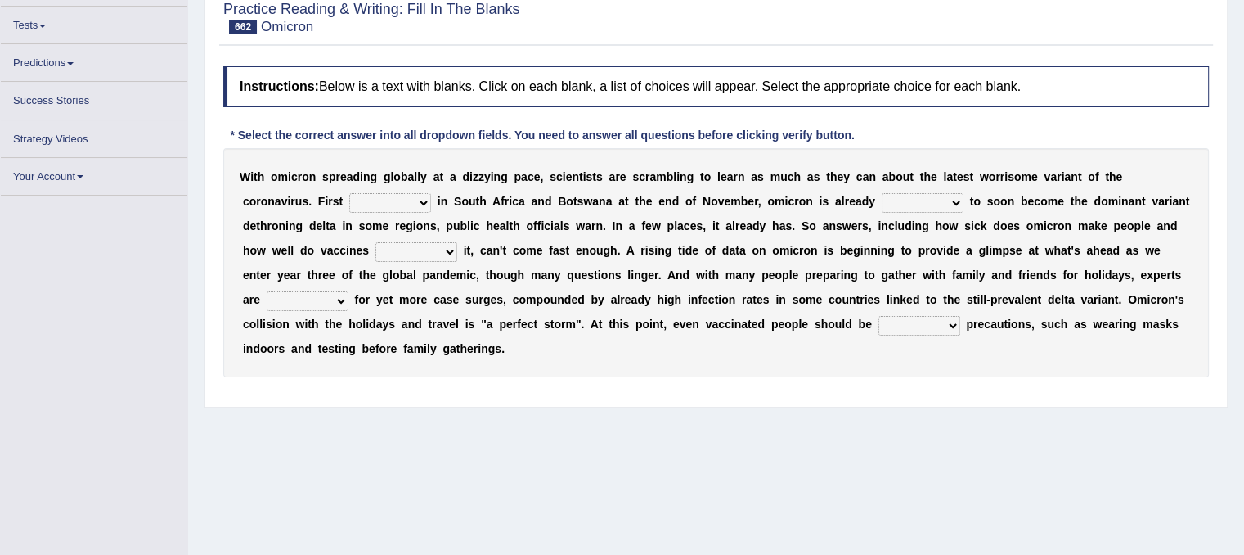
scroll to position [154, 0]
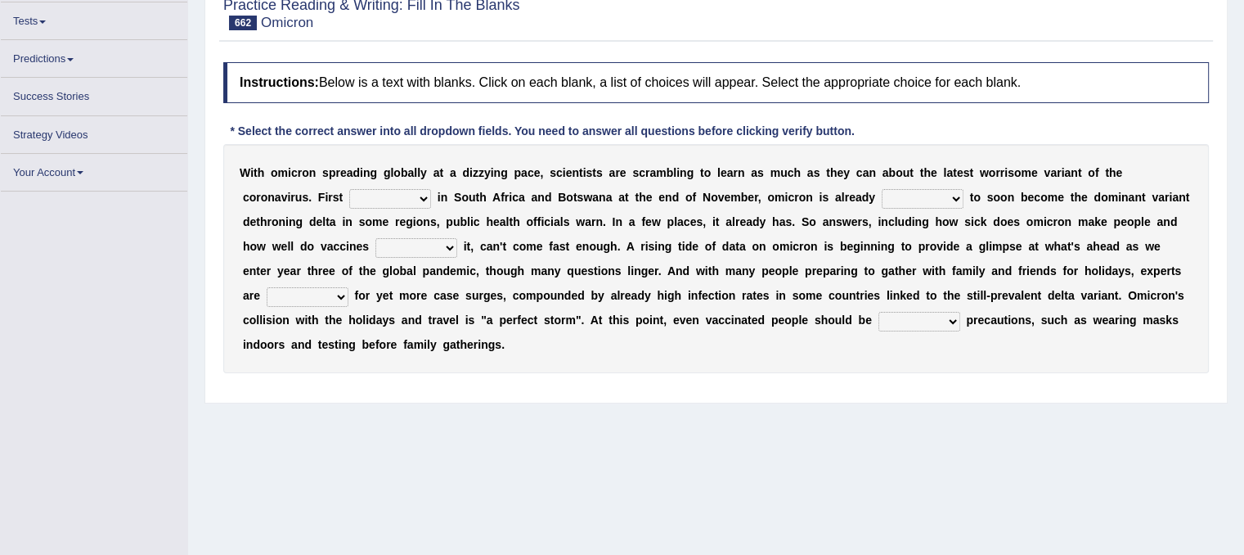
click at [411, 197] on select "plotted planted spotted made" at bounding box center [390, 199] width 82 height 20
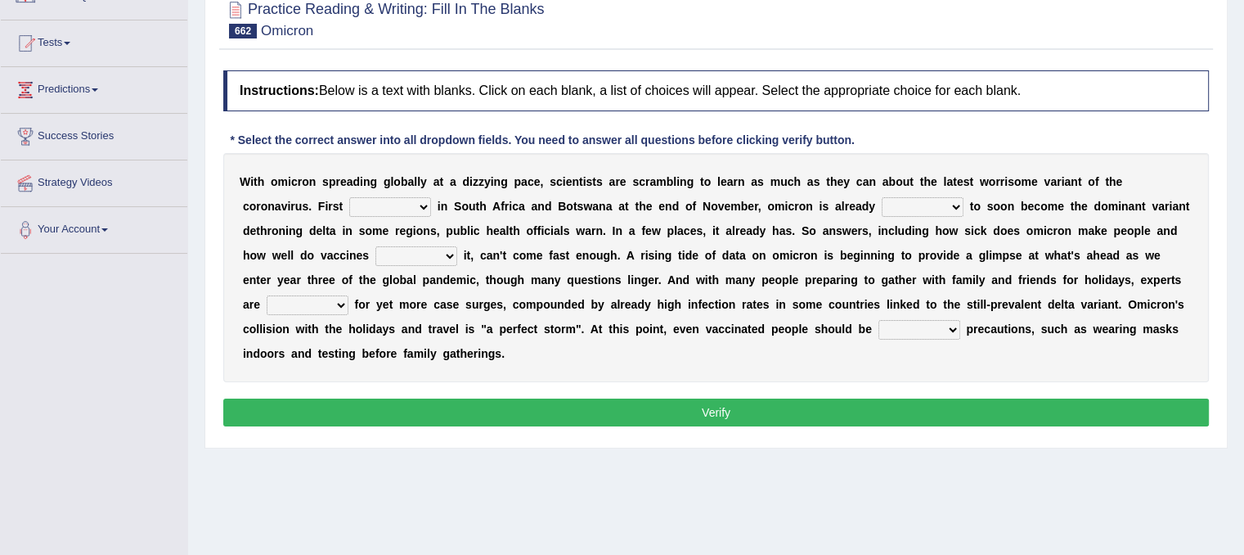
scroll to position [163, 0]
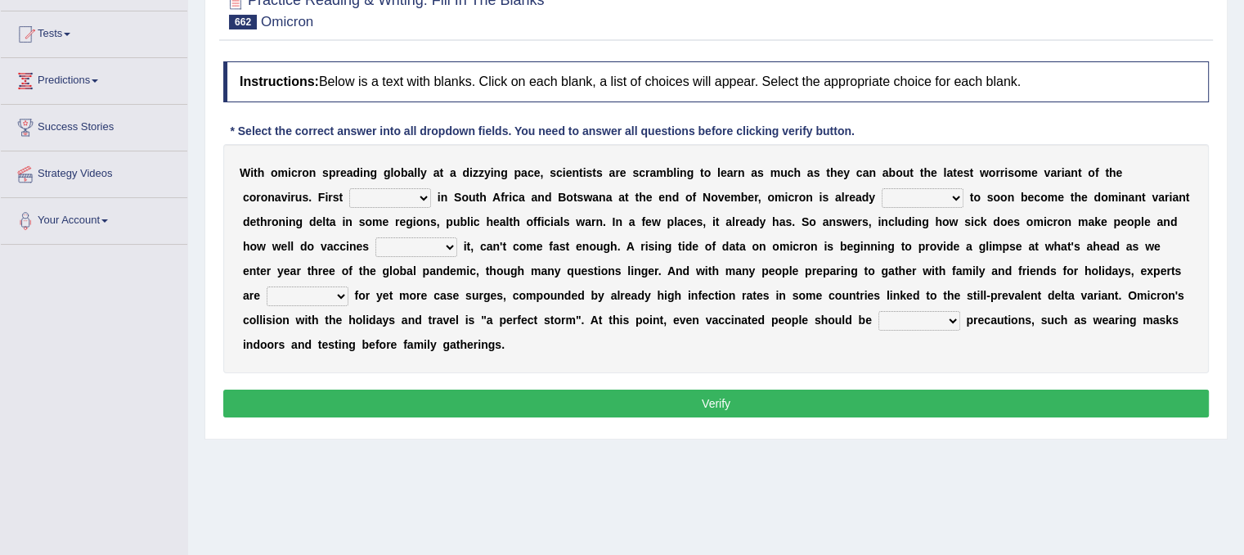
select select "spotted"
click at [349, 188] on select "plotted planted spotted made" at bounding box center [390, 198] width 82 height 20
click at [919, 197] on select "hosted havock rumbled poised" at bounding box center [923, 198] width 82 height 20
select select "hosted"
click at [882, 188] on select "hosted havock rumbled poised" at bounding box center [923, 198] width 82 height 20
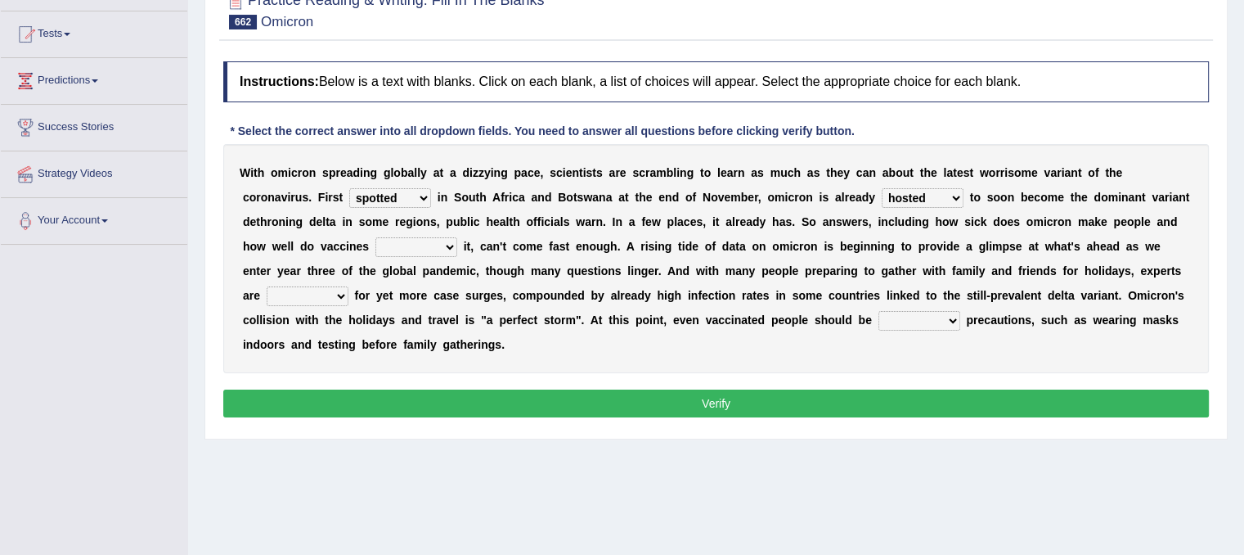
click at [438, 246] on select "grumbled hobble mumbled propelled" at bounding box center [416, 247] width 82 height 20
select select "hobble"
click at [375, 237] on select "grumbled hobble mumbled propelled" at bounding box center [416, 247] width 82 height 20
click at [330, 294] on select "bracing embracing tracking torturing" at bounding box center [308, 296] width 82 height 20
select select "tracking"
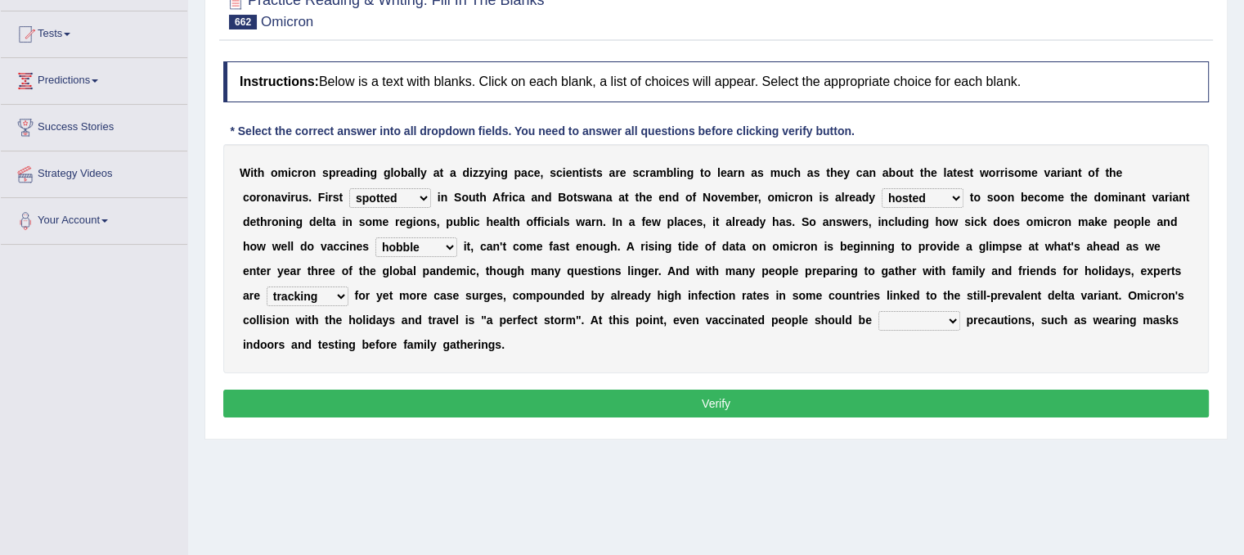
click at [267, 286] on select "bracing embracing tracking torturing" at bounding box center [308, 296] width 82 height 20
click at [932, 317] on select "giving gathering taking managing" at bounding box center [919, 321] width 82 height 20
select select "taking"
click at [878, 311] on select "giving gathering taking managing" at bounding box center [919, 321] width 82 height 20
click at [850, 408] on button "Verify" at bounding box center [716, 403] width 986 height 28
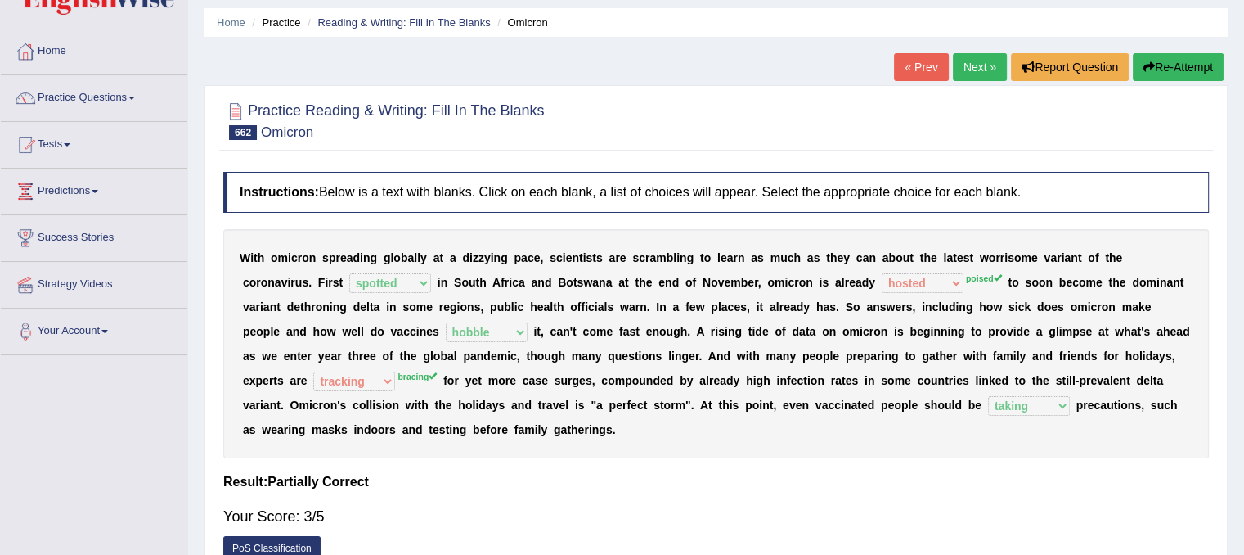
scroll to position [0, 0]
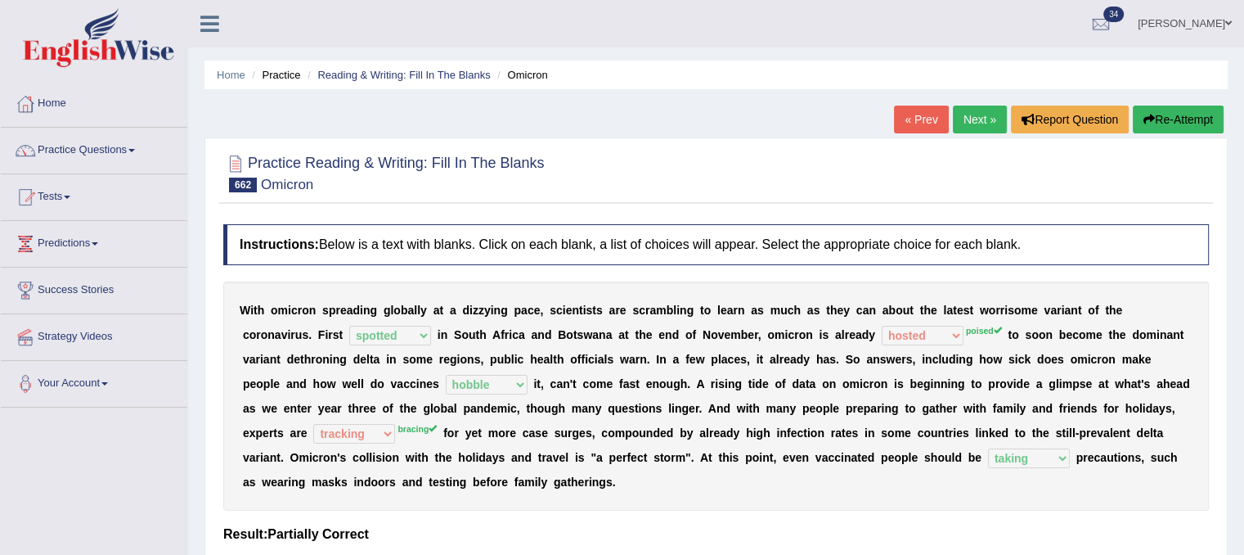
click at [972, 118] on link "Next »" at bounding box center [980, 120] width 54 height 28
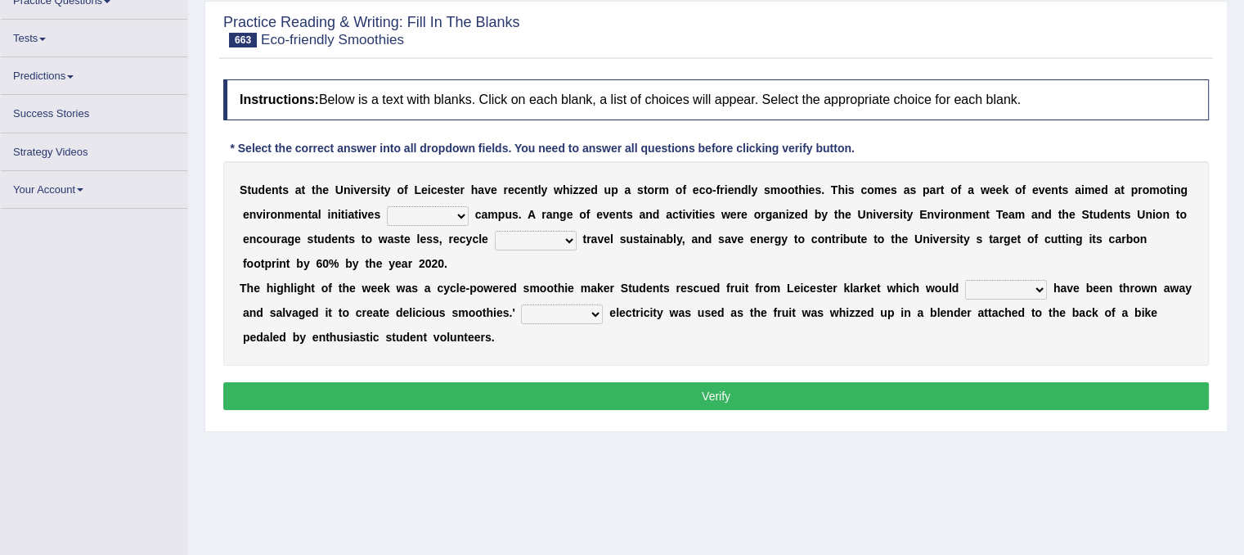
scroll to position [150, 0]
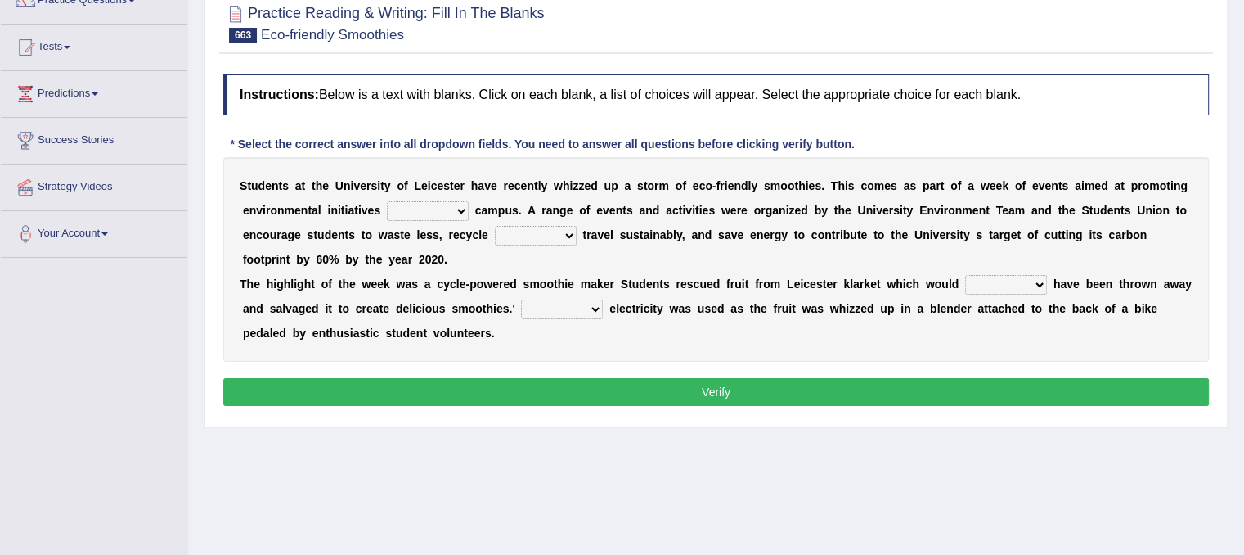
click at [425, 209] on select "by of on as" at bounding box center [428, 211] width 82 height 20
select select "on"
click at [387, 201] on select "by of on as" at bounding box center [428, 211] width 82 height 20
click at [537, 228] on select "more with at in" at bounding box center [536, 236] width 82 height 20
click at [495, 226] on select "more with at in" at bounding box center [536, 236] width 82 height 20
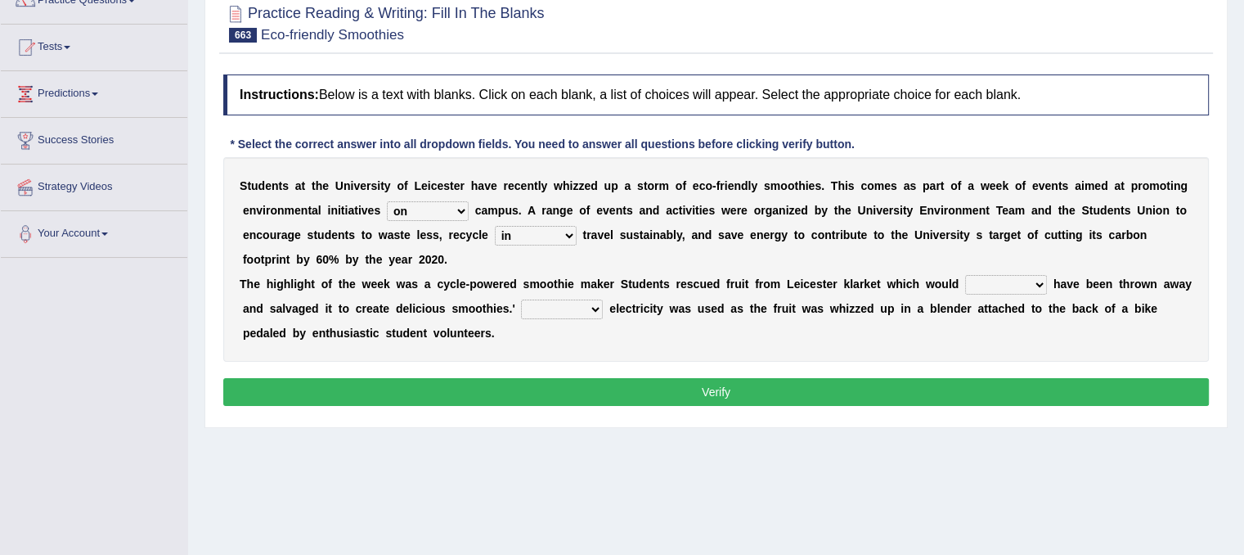
click at [550, 229] on select "more with at in" at bounding box center [536, 236] width 82 height 20
select select "more"
click at [495, 226] on select "more with at in" at bounding box center [536, 236] width 82 height 20
click at [1009, 279] on select "then might will otherwise" at bounding box center [1006, 285] width 82 height 20
select select "might"
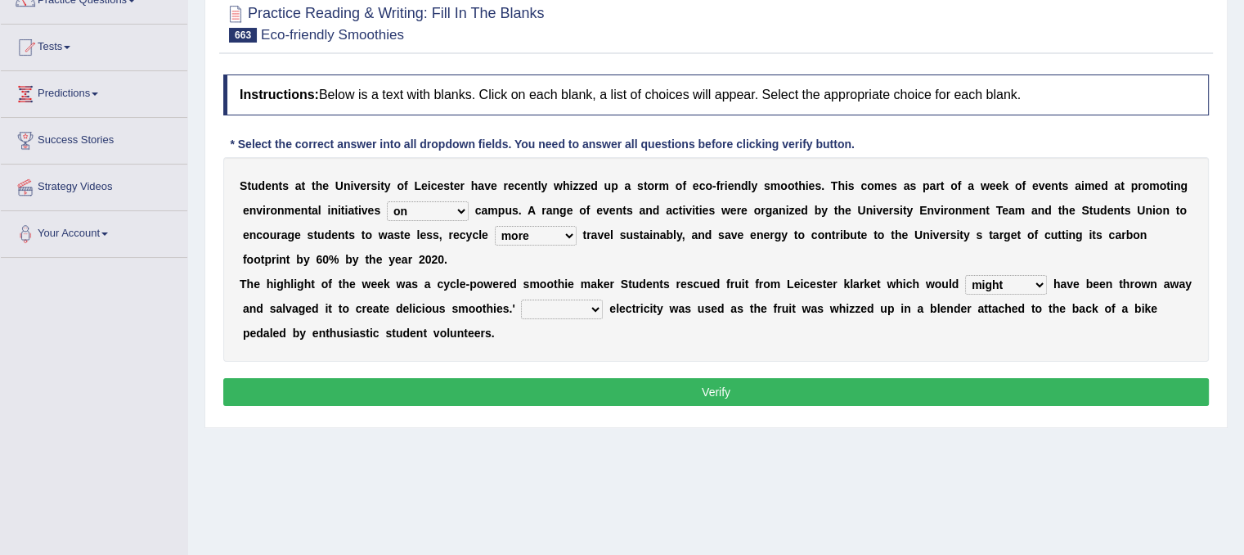
click at [965, 275] on select "then might will otherwise" at bounding box center [1006, 285] width 82 height 20
click at [582, 307] on select "Some Much No More" at bounding box center [562, 309] width 82 height 20
select select "No"
click at [521, 299] on select "Some Much No More" at bounding box center [562, 309] width 82 height 20
click at [582, 382] on button "Verify" at bounding box center [716, 392] width 986 height 28
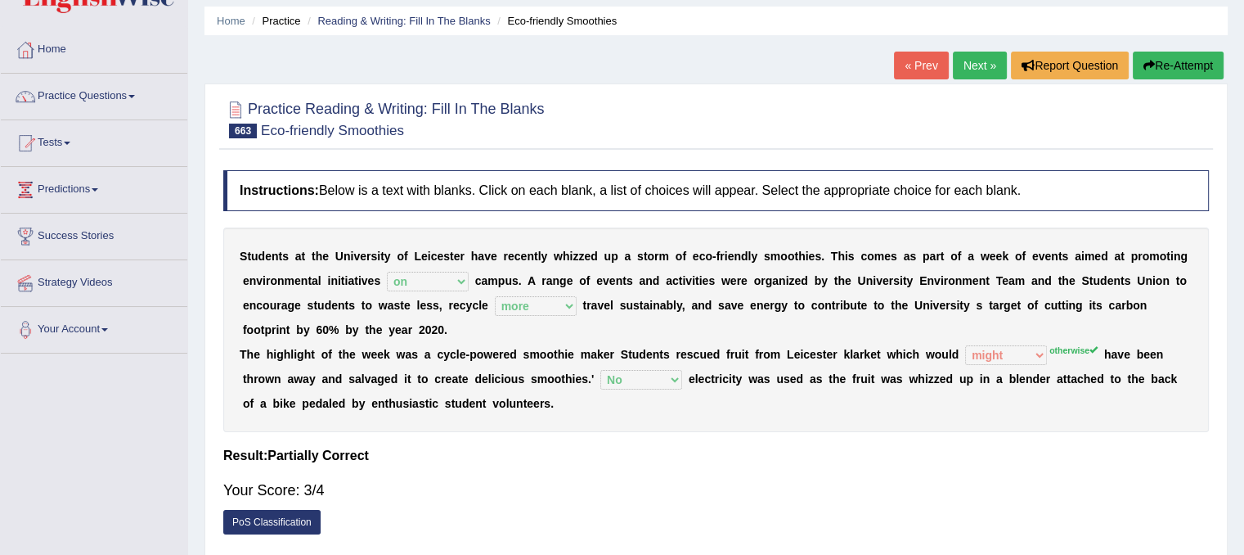
scroll to position [20, 0]
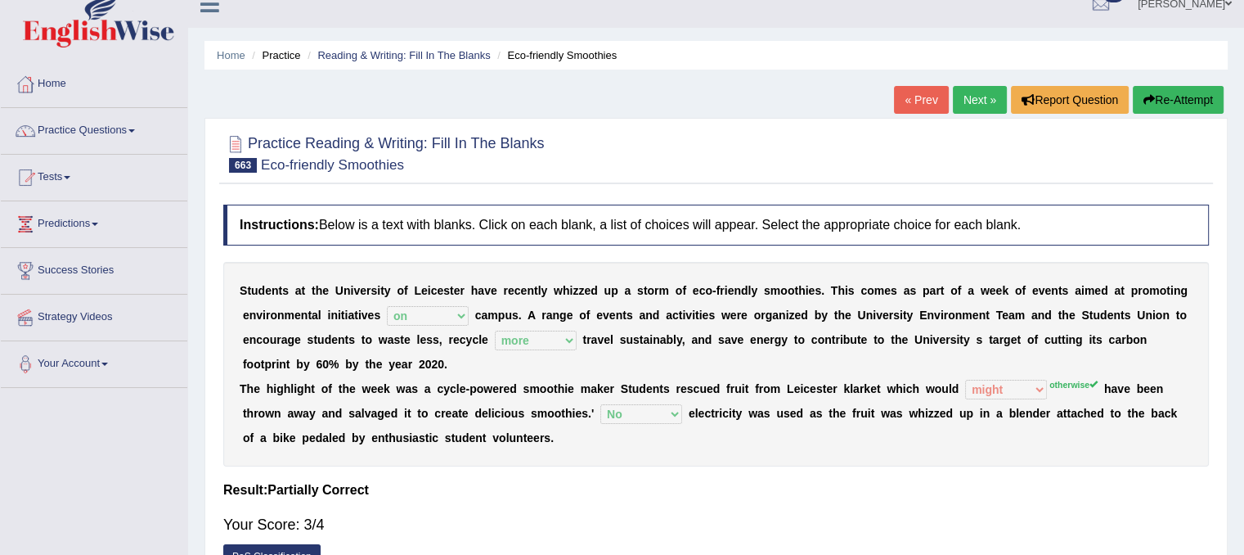
click at [970, 91] on link "Next »" at bounding box center [980, 100] width 54 height 28
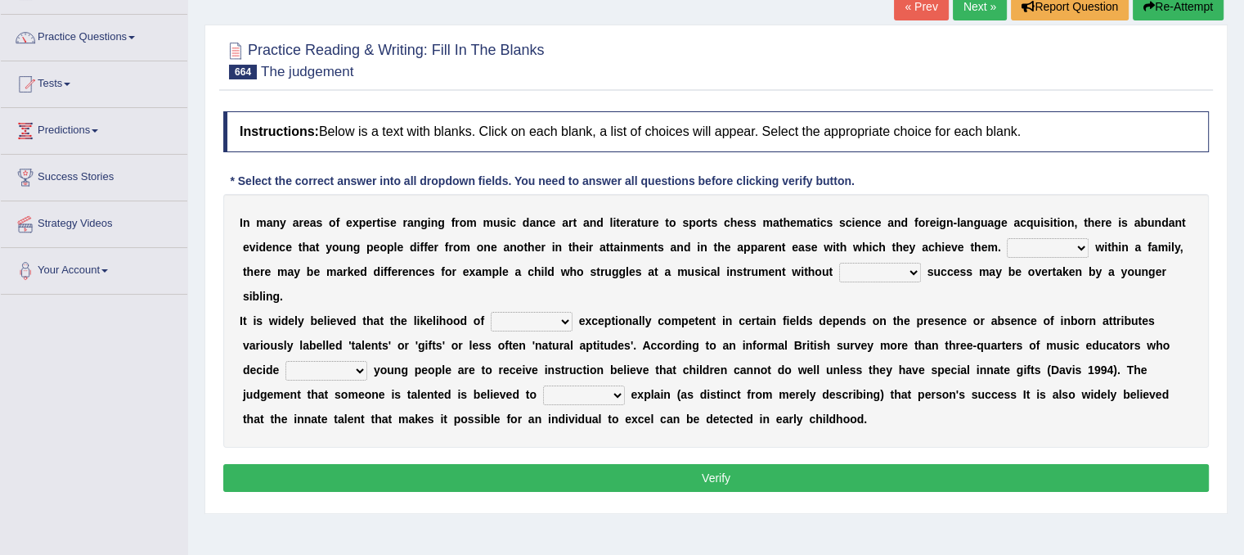
scroll to position [112, 0]
